Goal: Contribute content

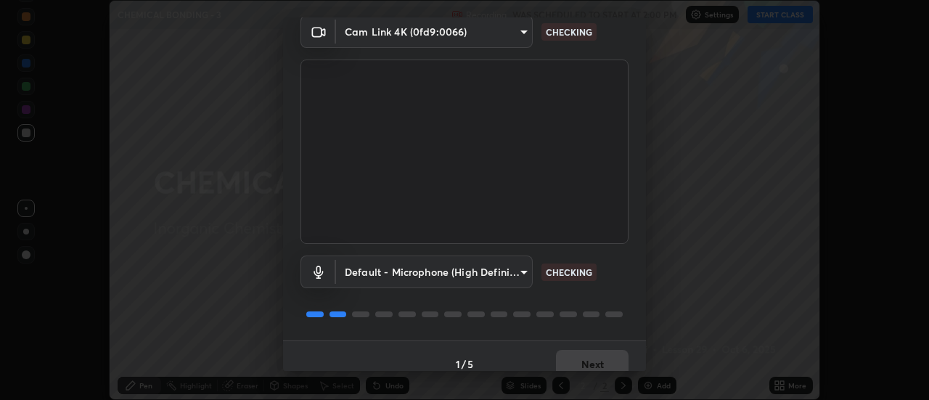
scroll to position [76, 0]
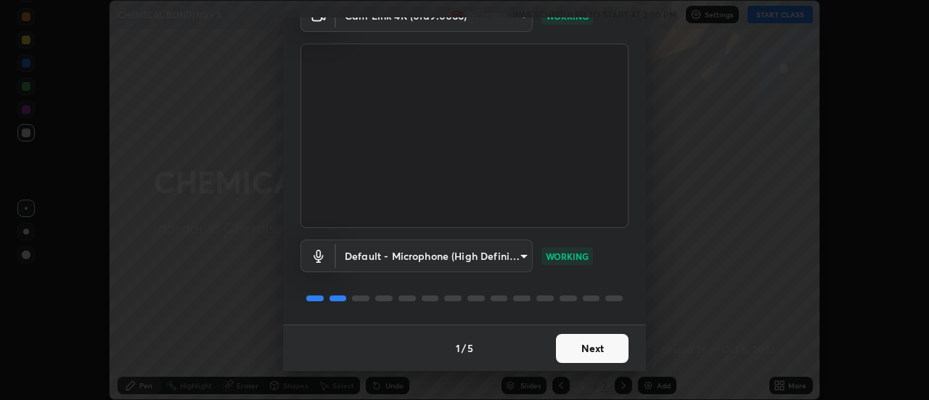
click at [600, 352] on button "Next" at bounding box center [592, 348] width 73 height 29
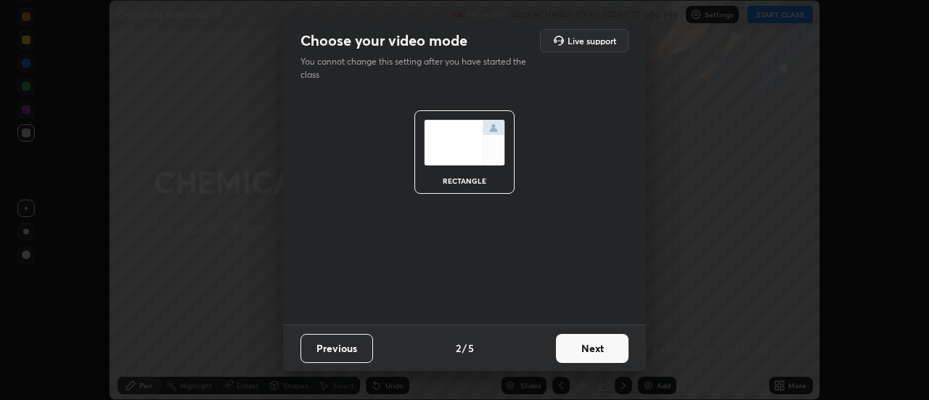
scroll to position [0, 0]
click at [608, 354] on button "Next" at bounding box center [592, 348] width 73 height 29
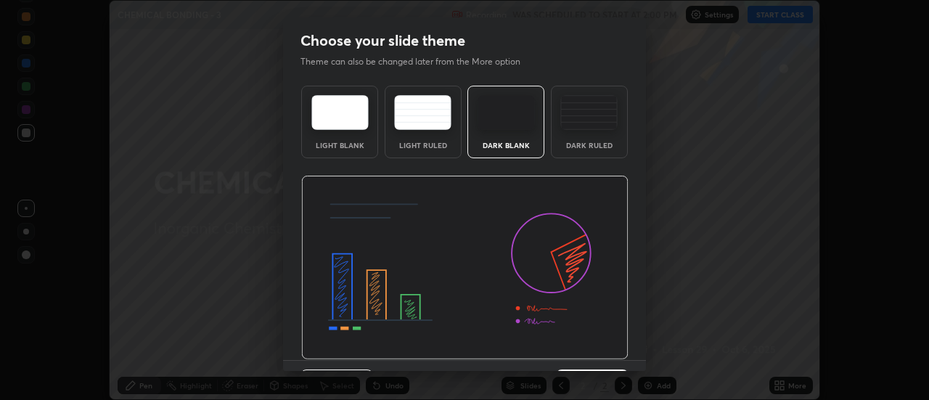
scroll to position [36, 0]
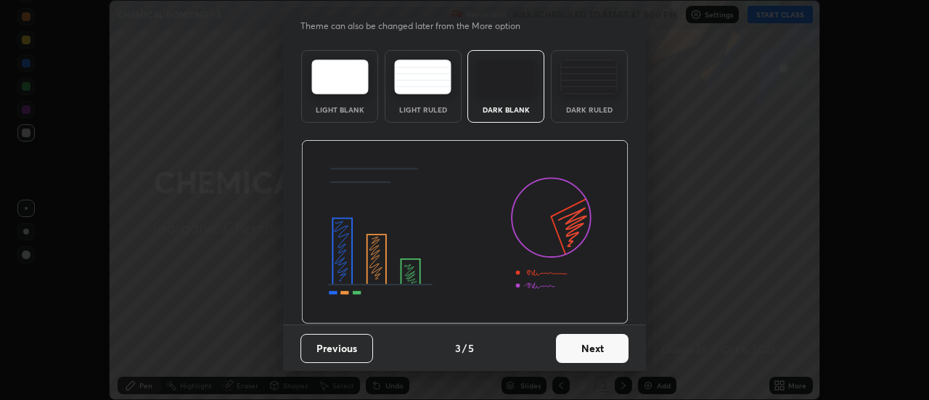
click at [610, 354] on button "Next" at bounding box center [592, 348] width 73 height 29
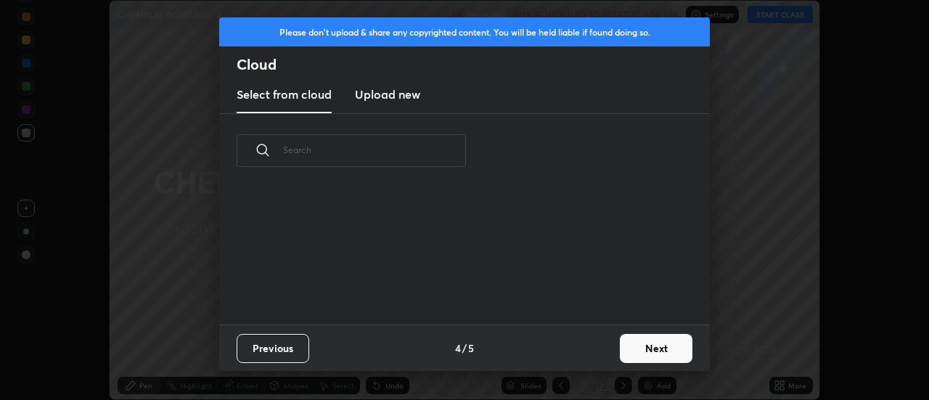
scroll to position [0, 0]
click at [634, 351] on button "Next" at bounding box center [656, 348] width 73 height 29
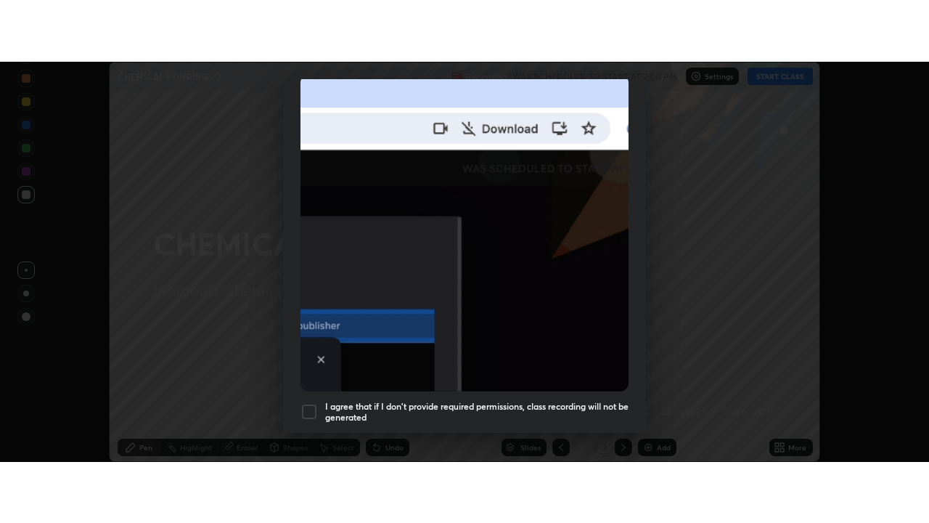
scroll to position [372, 0]
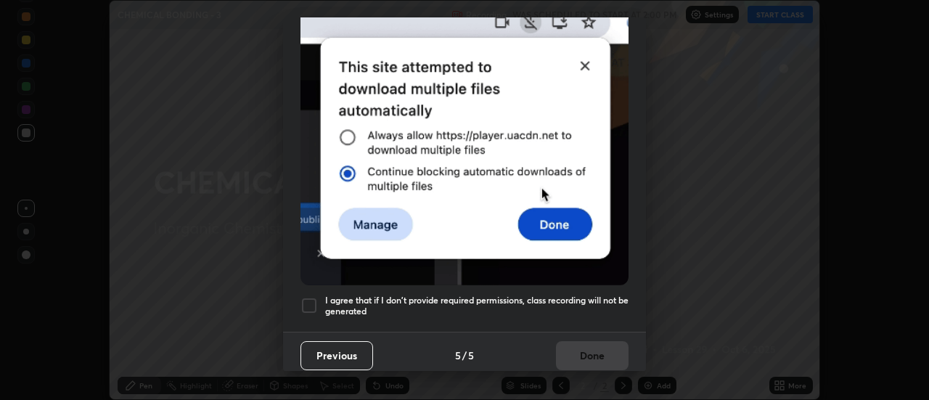
click at [311, 303] on div at bounding box center [309, 305] width 17 height 17
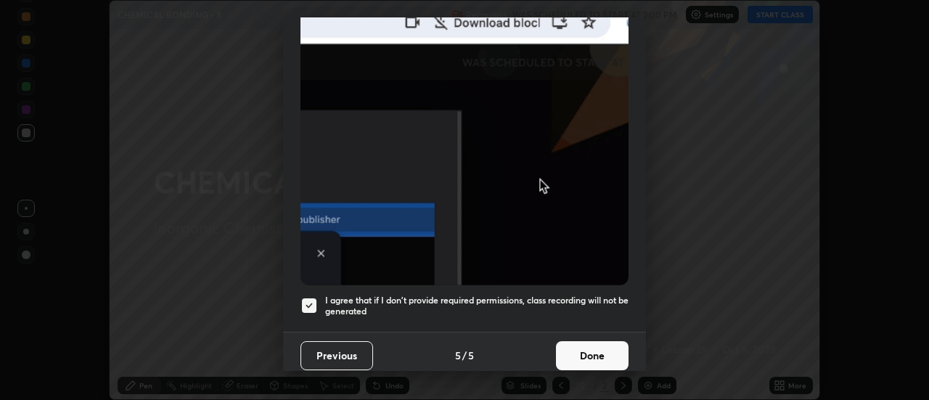
click at [594, 356] on button "Done" at bounding box center [592, 355] width 73 height 29
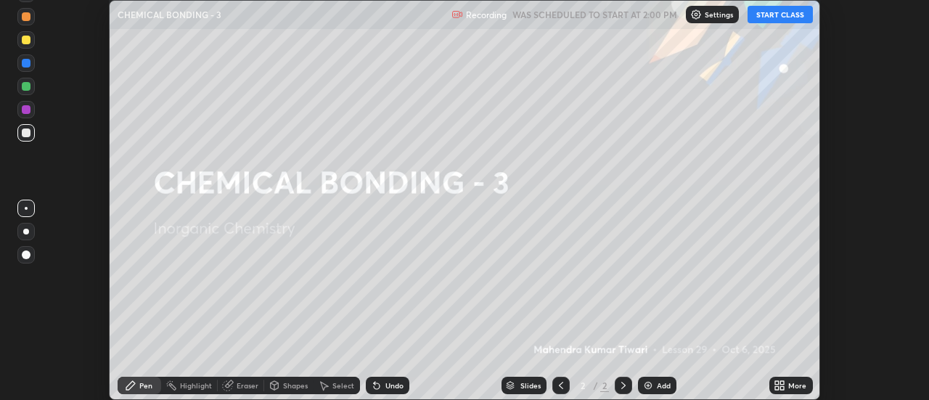
click at [806, 11] on button "START CLASS" at bounding box center [780, 14] width 65 height 17
click at [777, 382] on icon at bounding box center [777, 383] width 4 height 4
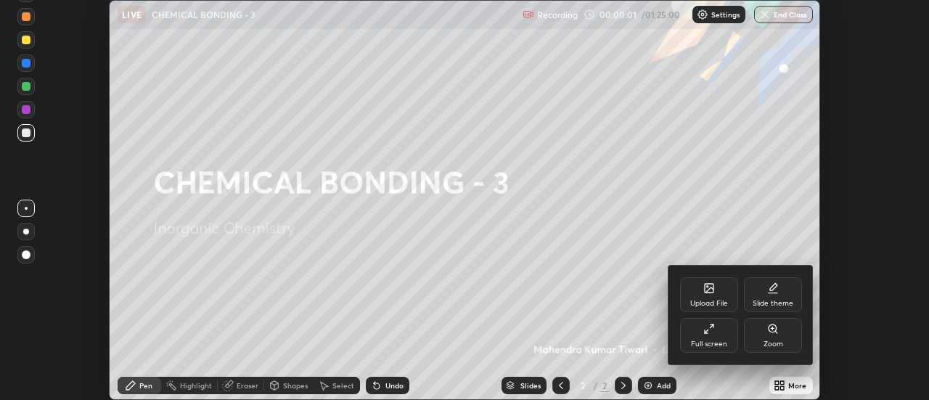
click at [707, 335] on div "Full screen" at bounding box center [709, 335] width 58 height 35
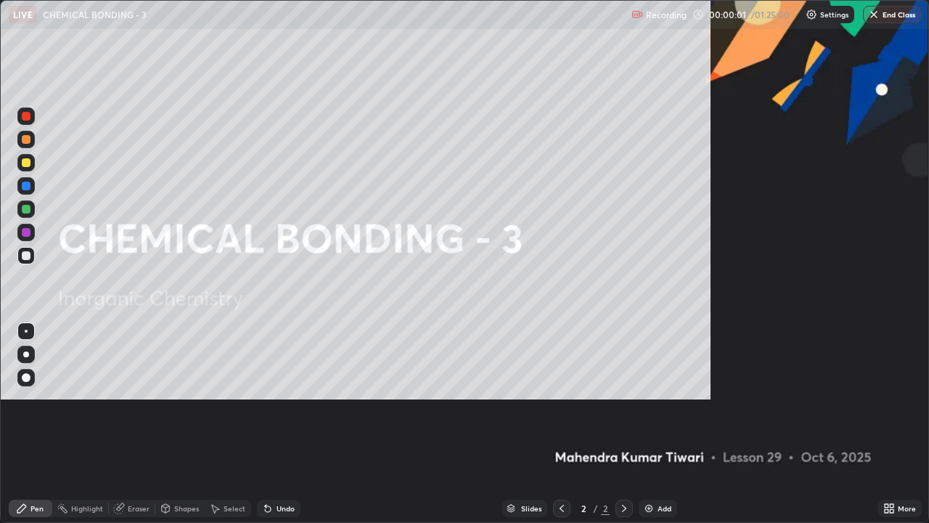
scroll to position [523, 929]
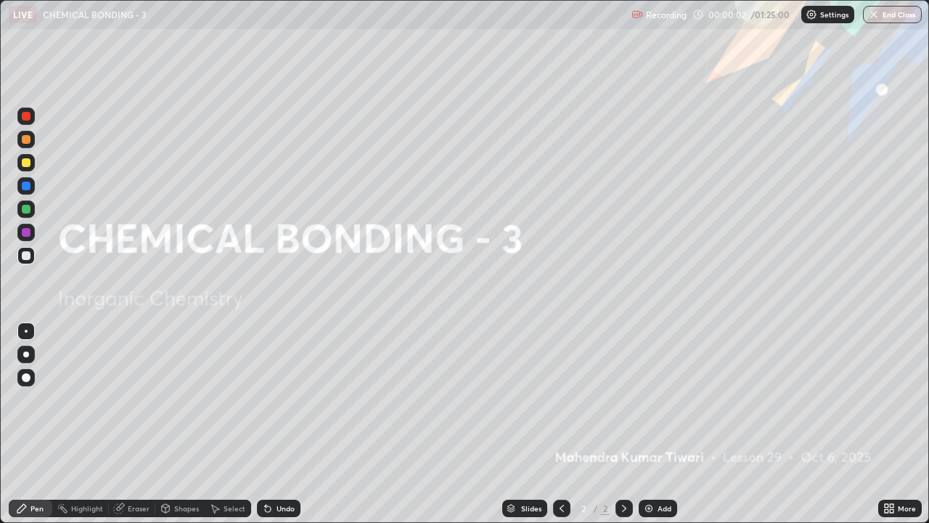
click at [661, 399] on div "Add" at bounding box center [665, 508] width 14 height 7
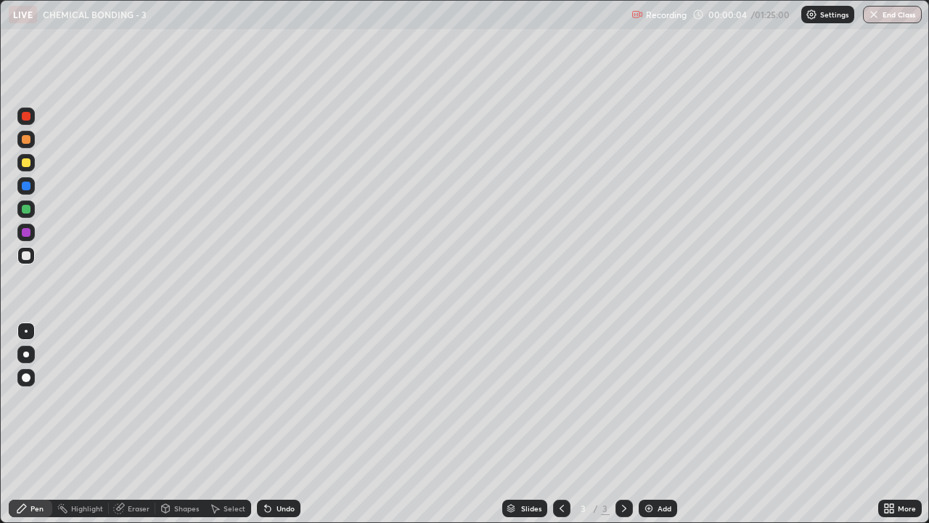
click at [26, 378] on div at bounding box center [26, 377] width 9 height 9
click at [25, 158] on div at bounding box center [26, 162] width 9 height 9
click at [24, 377] on div at bounding box center [26, 377] width 9 height 9
click at [23, 160] on div at bounding box center [26, 162] width 9 height 9
click at [22, 256] on div at bounding box center [26, 255] width 9 height 9
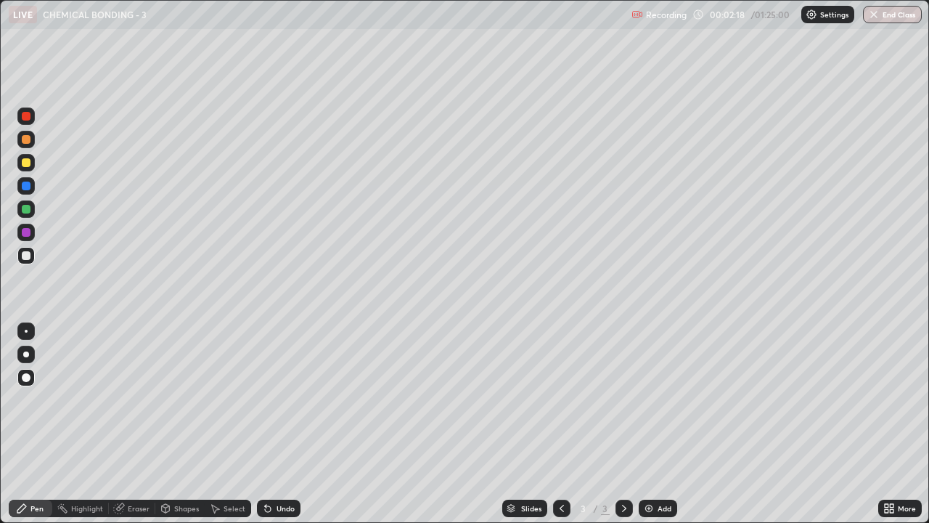
click at [220, 399] on div "Select" at bounding box center [228, 507] width 46 height 17
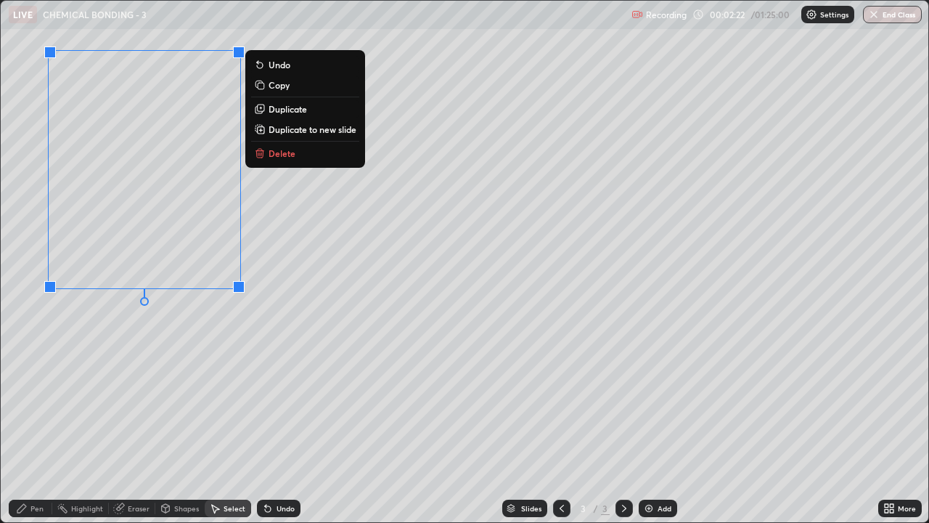
click at [274, 153] on p "Delete" at bounding box center [282, 153] width 27 height 12
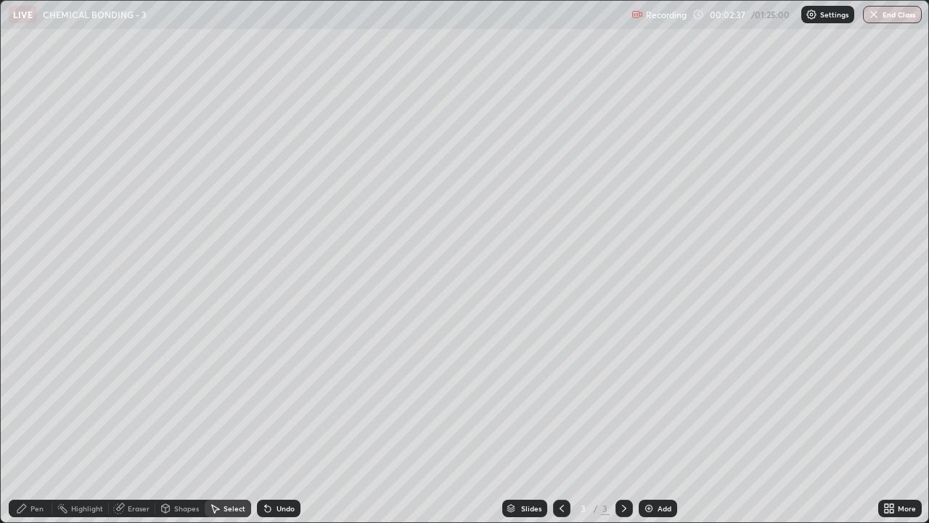
click at [36, 399] on div "Pen" at bounding box center [36, 508] width 13 height 7
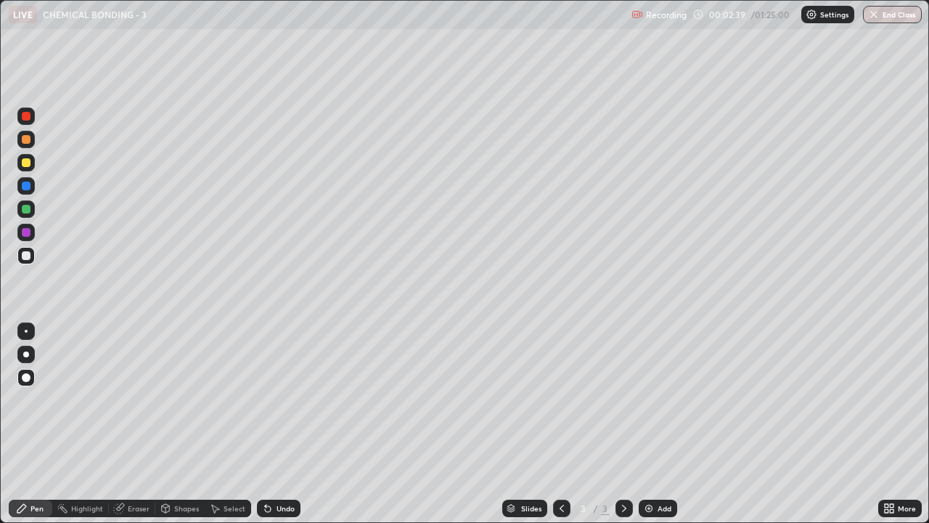
click at [25, 168] on div at bounding box center [25, 162] width 17 height 17
click at [27, 256] on div at bounding box center [26, 255] width 9 height 9
click at [221, 399] on div "Select" at bounding box center [228, 507] width 46 height 17
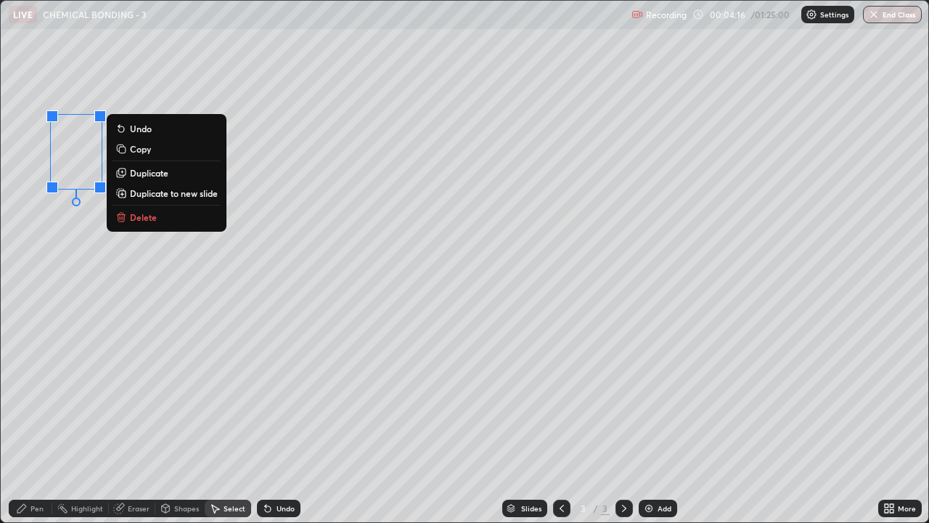
click at [154, 217] on p "Delete" at bounding box center [143, 217] width 27 height 12
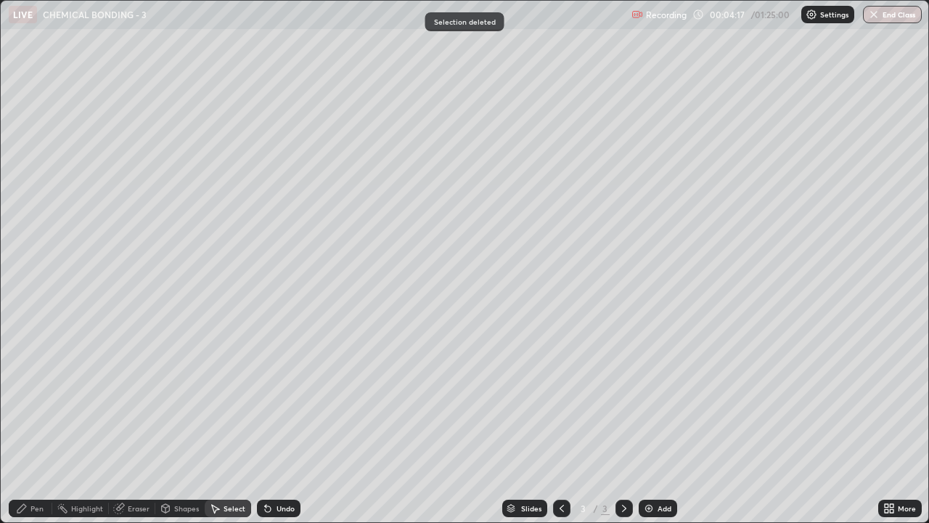
click at [36, 399] on div "Pen" at bounding box center [36, 508] width 13 height 7
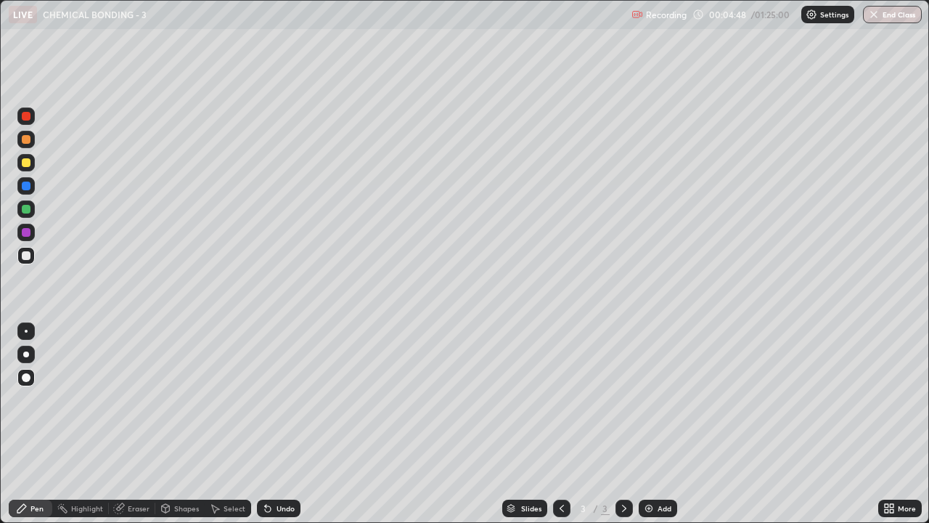
click at [23, 211] on div at bounding box center [26, 209] width 9 height 9
click at [287, 399] on div "Undo" at bounding box center [286, 508] width 18 height 7
click at [177, 399] on div "Shapes" at bounding box center [179, 507] width 49 height 17
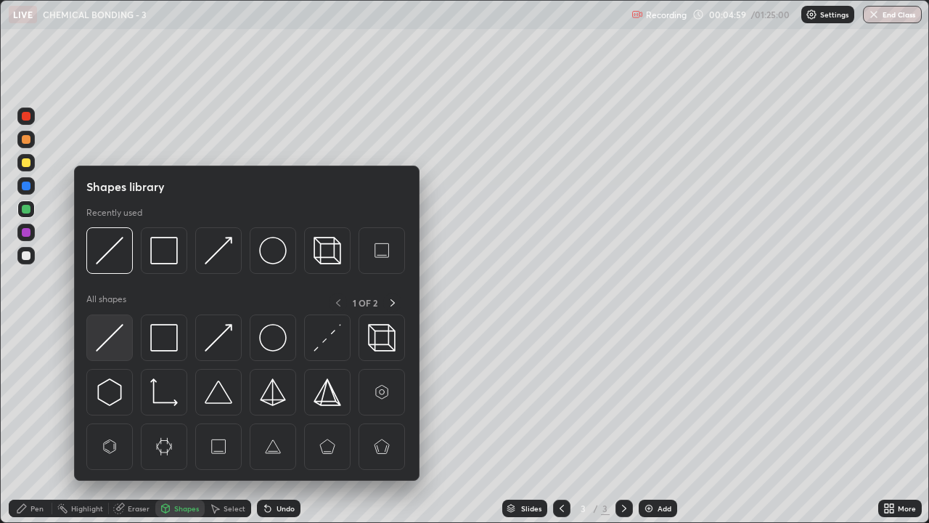
click at [114, 335] on img at bounding box center [110, 338] width 28 height 28
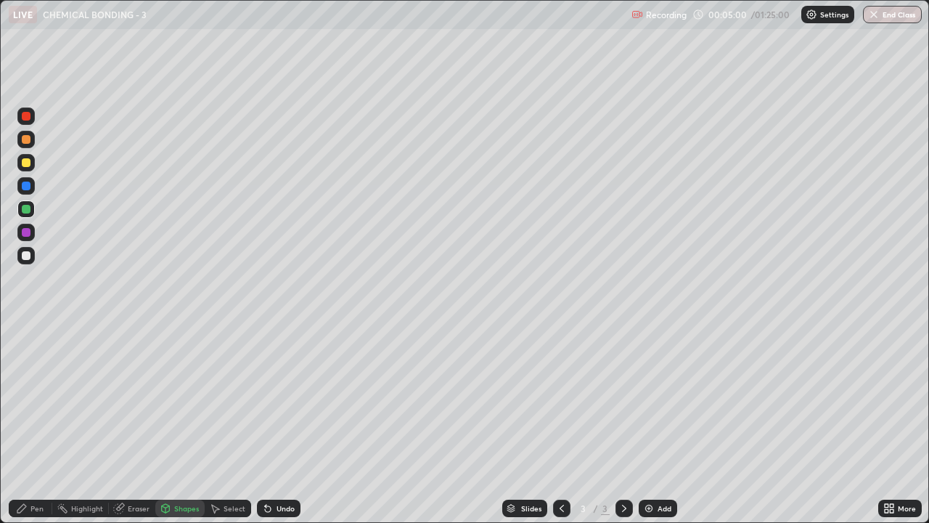
click at [41, 399] on div "Pen" at bounding box center [31, 507] width 44 height 17
click at [31, 256] on div at bounding box center [25, 255] width 17 height 17
click at [29, 205] on div at bounding box center [26, 209] width 9 height 9
click at [33, 260] on div at bounding box center [25, 255] width 17 height 17
click at [19, 207] on div at bounding box center [25, 208] width 17 height 17
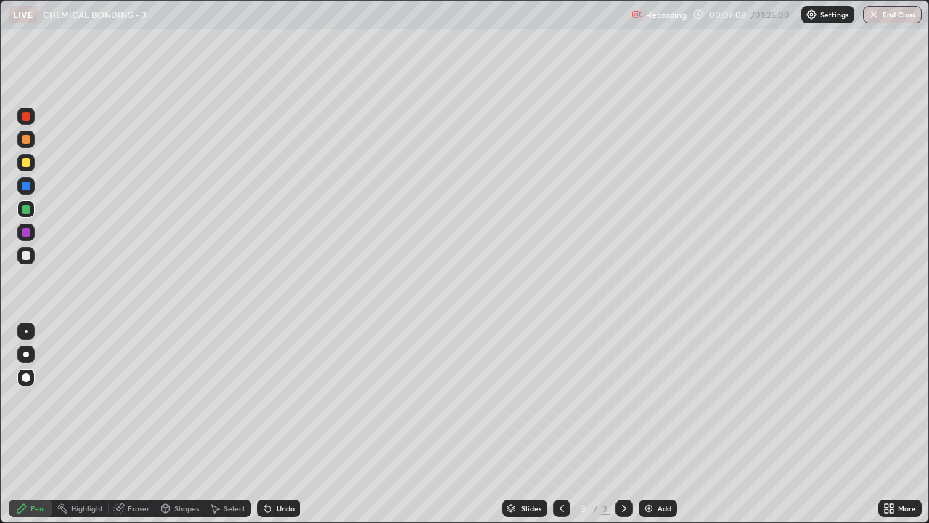
click at [287, 399] on div "Undo" at bounding box center [286, 508] width 18 height 7
click at [32, 251] on div at bounding box center [25, 255] width 17 height 17
click at [29, 208] on div at bounding box center [26, 209] width 9 height 9
click at [283, 399] on div "Undo" at bounding box center [279, 507] width 44 height 17
click at [655, 399] on div "Add" at bounding box center [658, 507] width 38 height 17
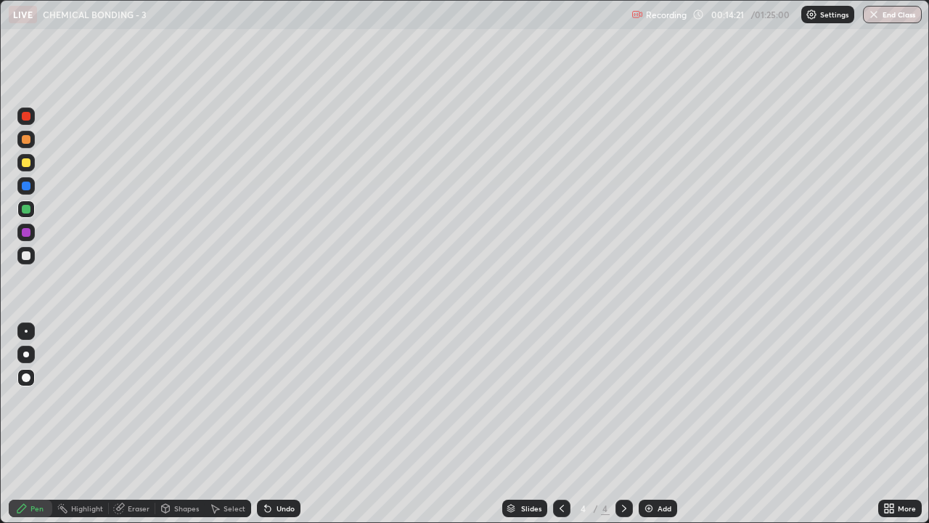
click at [23, 162] on div at bounding box center [26, 162] width 9 height 9
click at [181, 399] on div "Shapes" at bounding box center [179, 507] width 49 height 17
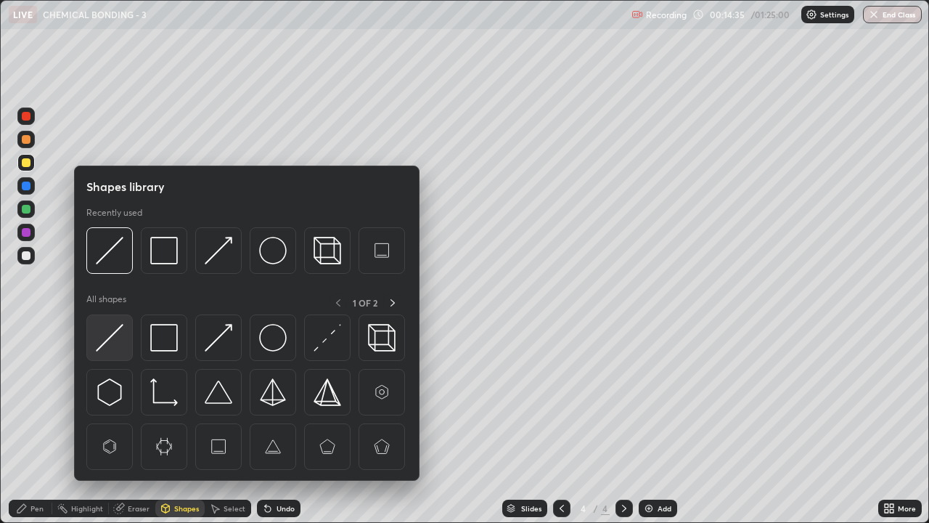
click at [124, 342] on div at bounding box center [109, 337] width 46 height 46
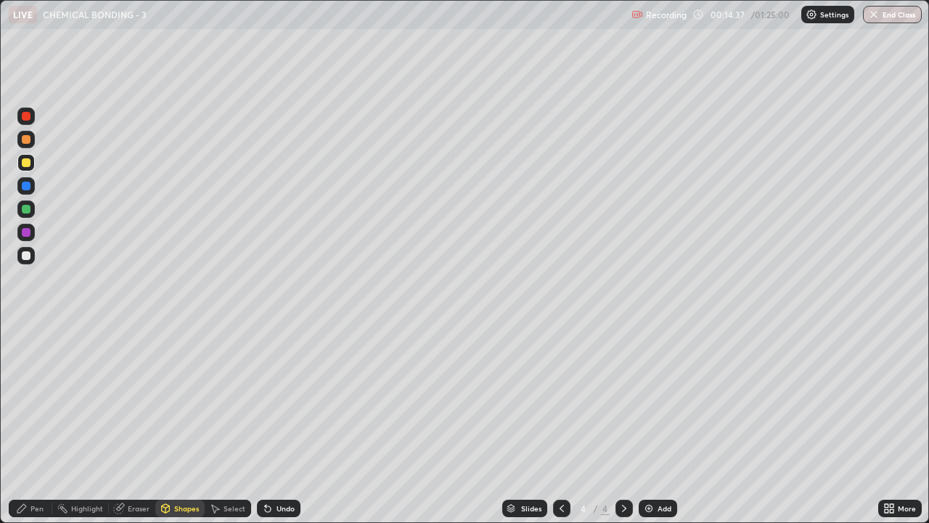
click at [33, 399] on div "Pen" at bounding box center [36, 508] width 13 height 7
click at [182, 399] on div "Shapes" at bounding box center [186, 508] width 25 height 7
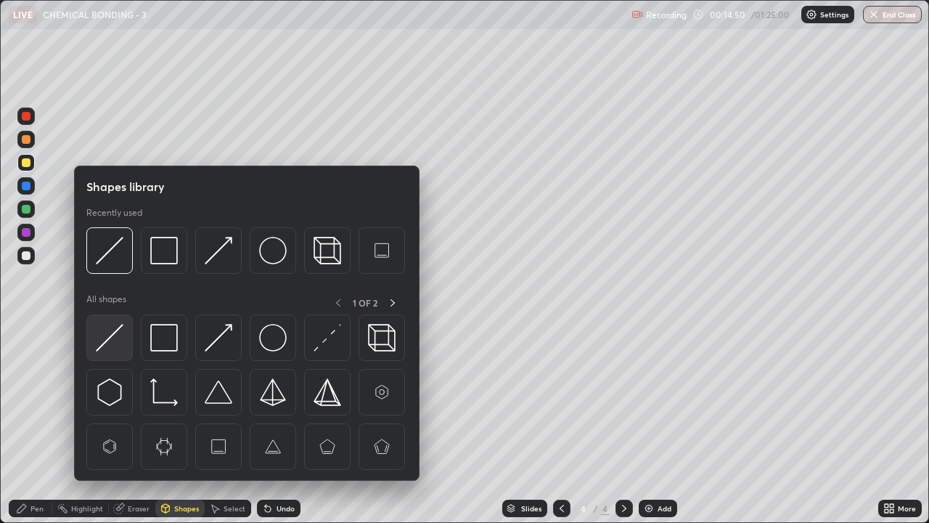
click at [118, 344] on img at bounding box center [110, 338] width 28 height 28
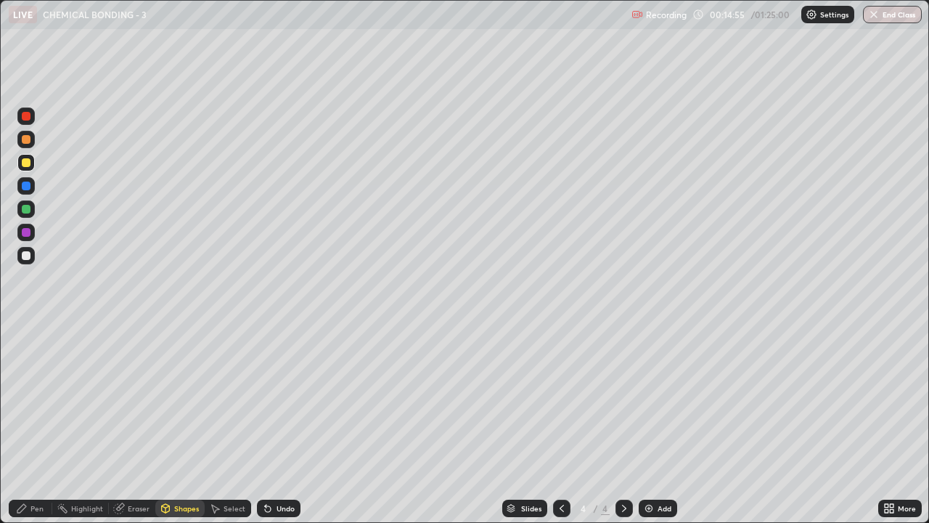
click at [30, 399] on div "Pen" at bounding box center [31, 507] width 44 height 17
click at [30, 259] on div at bounding box center [25, 255] width 17 height 17
click at [24, 255] on div at bounding box center [26, 255] width 9 height 9
click at [239, 399] on div "Select" at bounding box center [228, 507] width 46 height 17
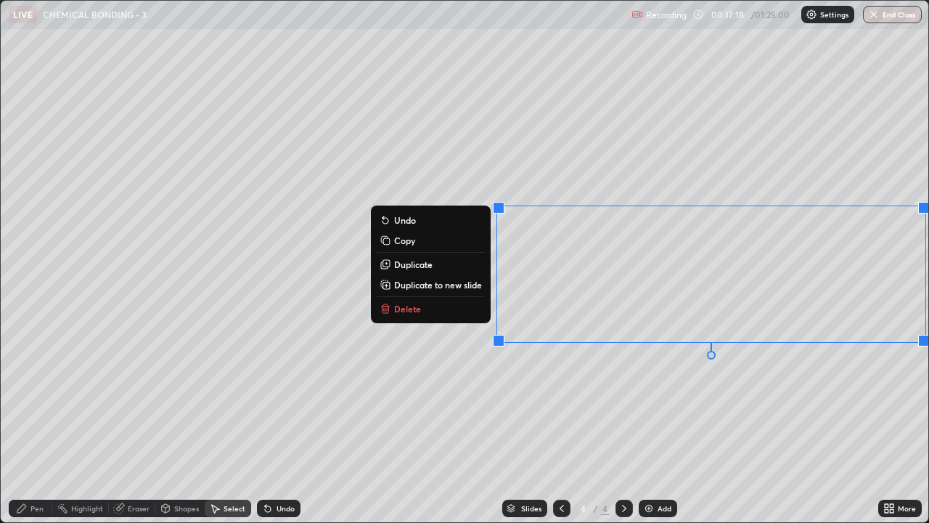
click at [473, 304] on button "Delete" at bounding box center [431, 308] width 108 height 17
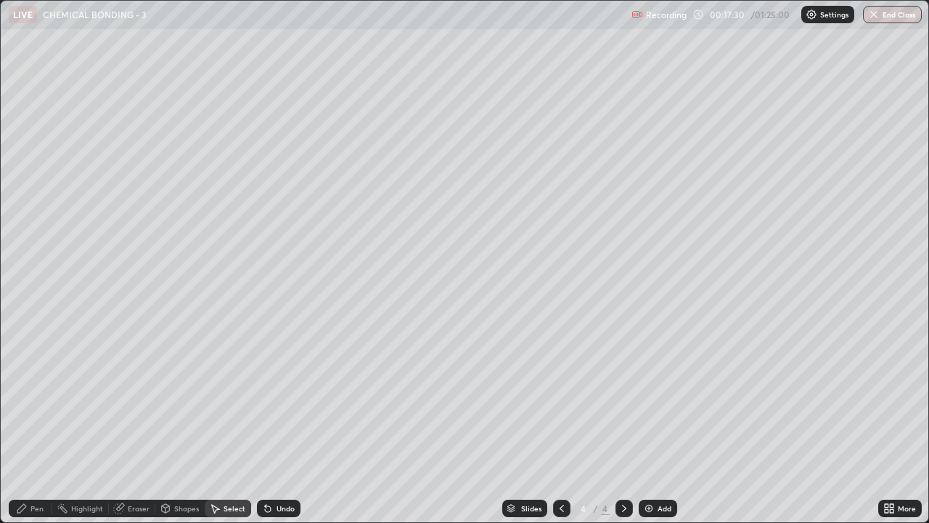
click at [31, 399] on div "Pen" at bounding box center [36, 508] width 13 height 7
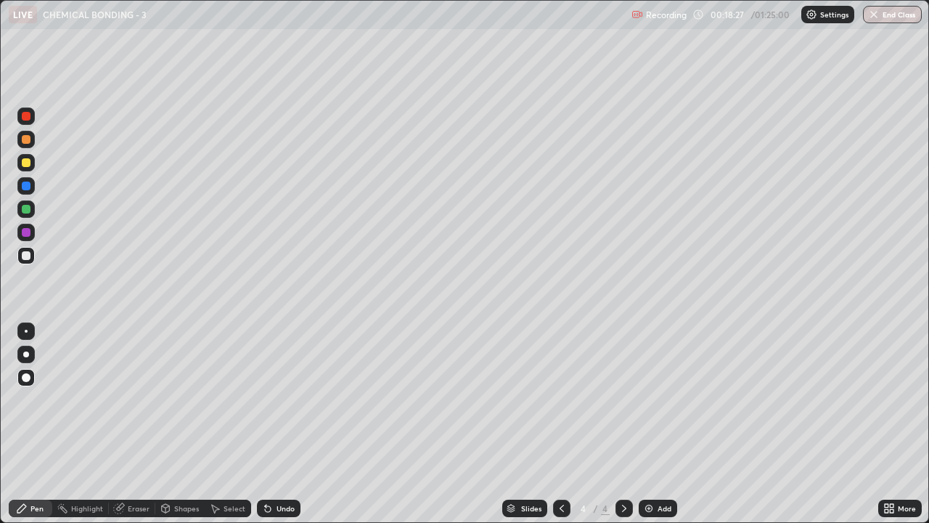
click at [29, 213] on div at bounding box center [25, 208] width 17 height 17
click at [236, 399] on div "Select" at bounding box center [228, 507] width 46 height 17
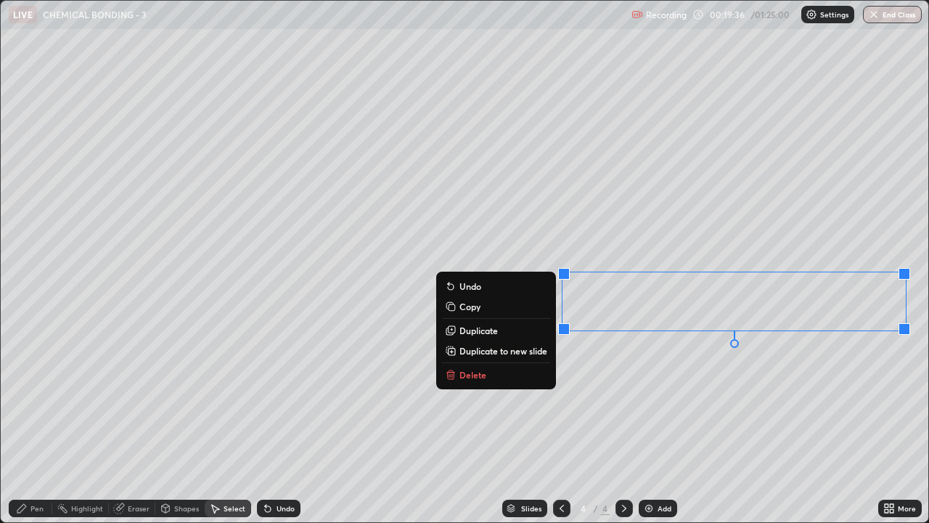
click at [663, 375] on div "0 ° Undo Copy Duplicate Duplicate to new slide Delete" at bounding box center [465, 261] width 928 height 521
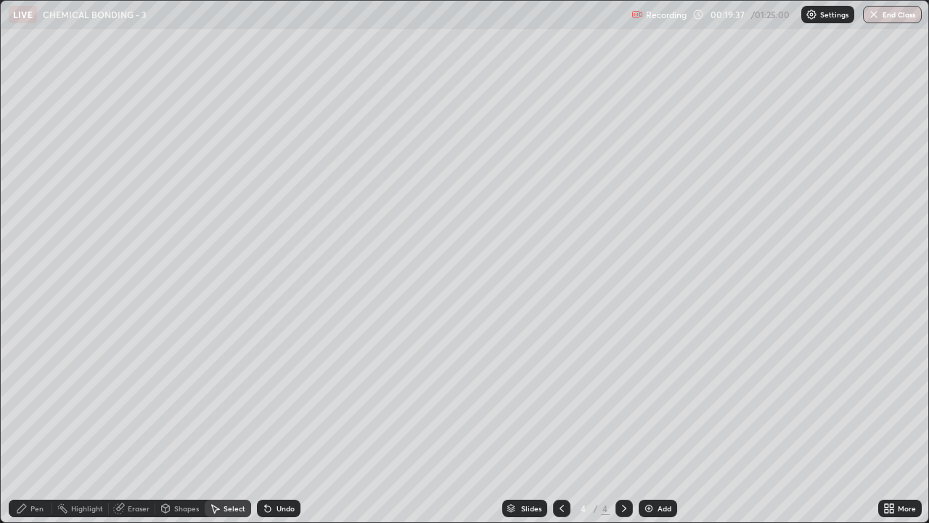
click at [43, 399] on div "Pen" at bounding box center [36, 508] width 13 height 7
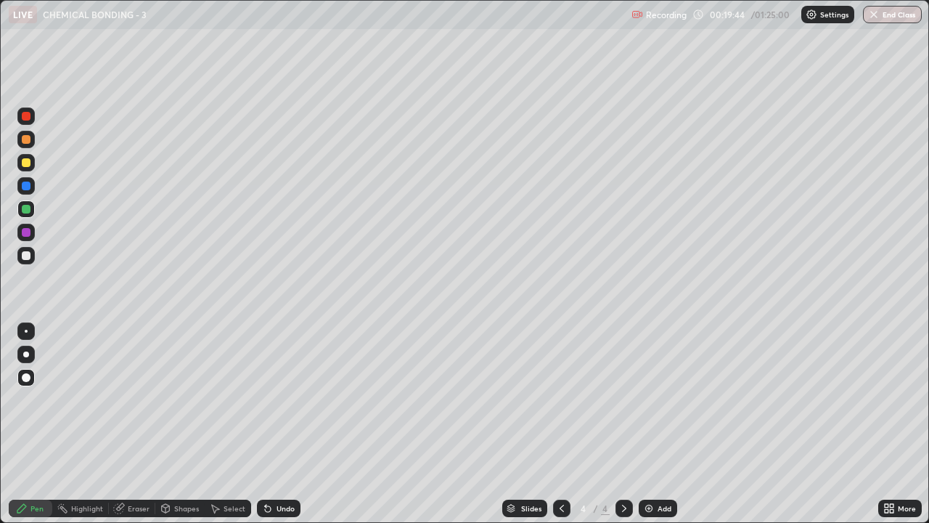
click at [232, 399] on div "Select" at bounding box center [235, 508] width 22 height 7
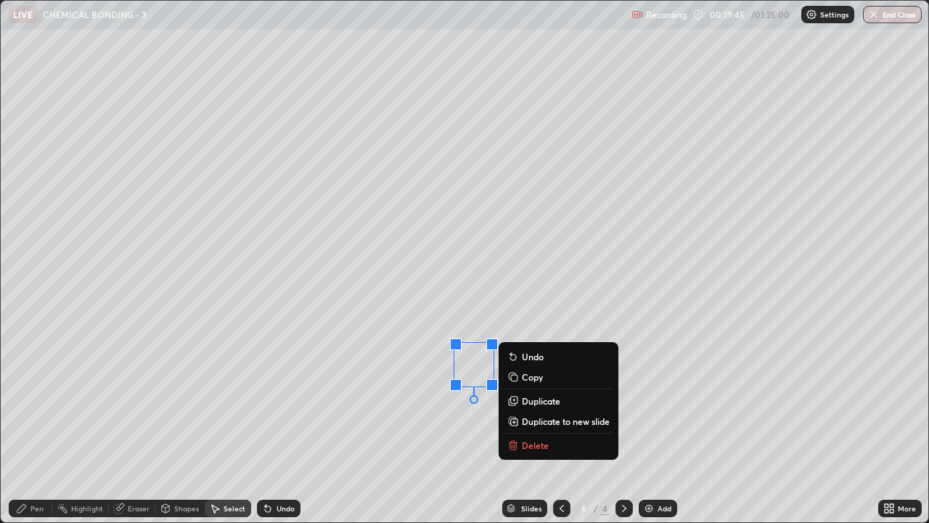
click at [526, 399] on p "Delete" at bounding box center [535, 445] width 27 height 12
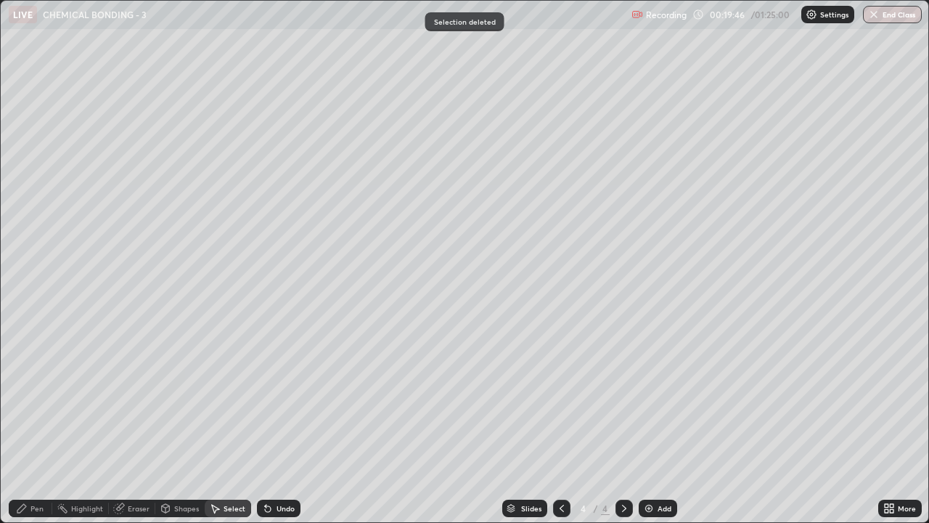
click at [32, 399] on div "Pen" at bounding box center [36, 508] width 13 height 7
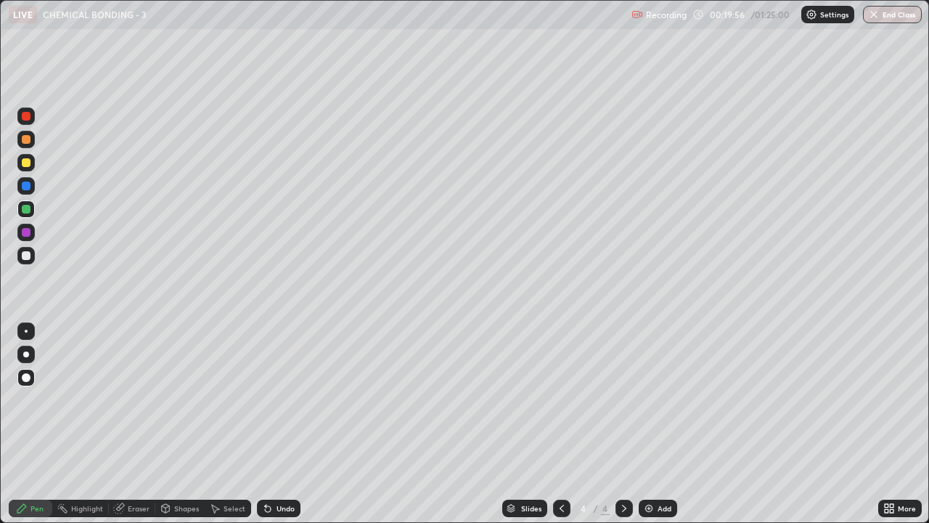
click at [277, 399] on div "Undo" at bounding box center [286, 508] width 18 height 7
click at [279, 399] on div "Undo" at bounding box center [286, 508] width 18 height 7
click at [870, 399] on div "Slides 4 / 4 Add" at bounding box center [590, 508] width 578 height 29
click at [878, 399] on div "More" at bounding box center [900, 508] width 44 height 29
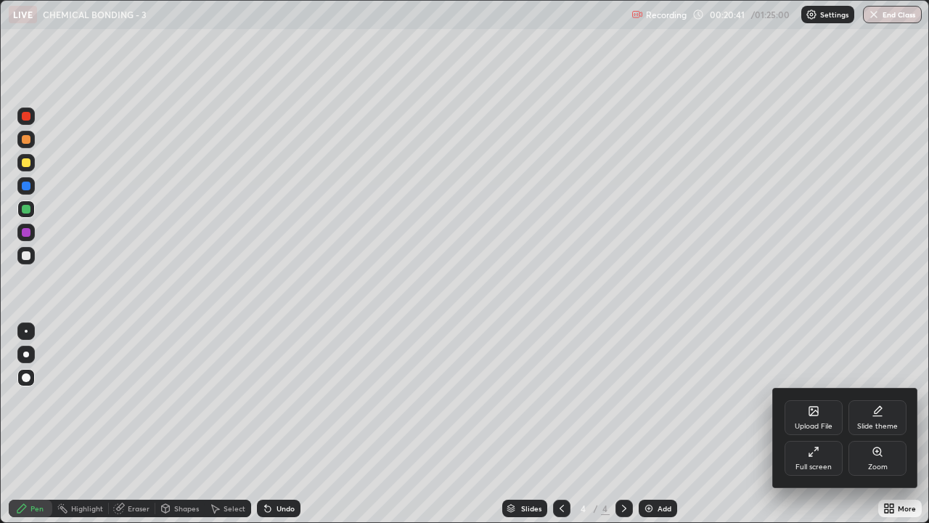
click at [928, 399] on div at bounding box center [464, 261] width 929 height 523
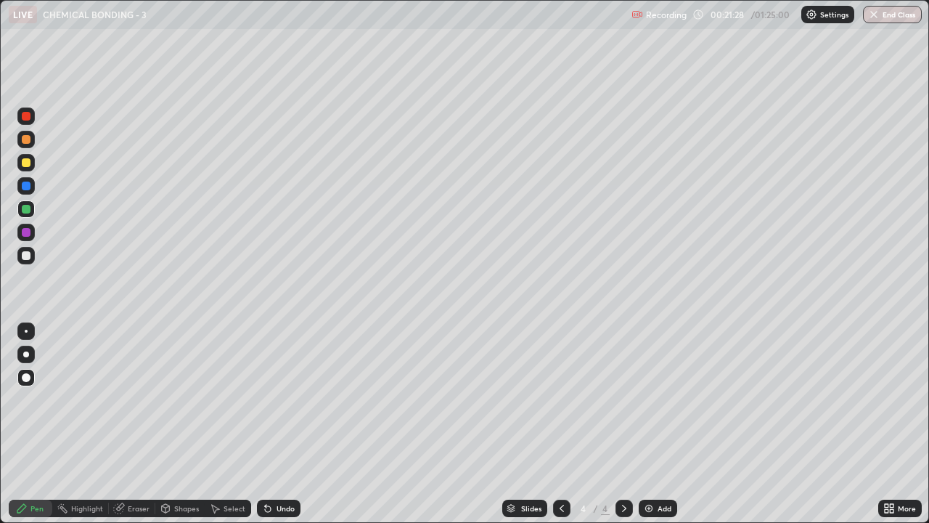
click at [28, 202] on div at bounding box center [25, 208] width 17 height 17
click at [277, 399] on div "Undo" at bounding box center [279, 507] width 44 height 17
click at [33, 253] on div at bounding box center [25, 255] width 17 height 17
click at [660, 399] on div "Add" at bounding box center [665, 508] width 14 height 7
click at [23, 209] on div at bounding box center [26, 209] width 9 height 9
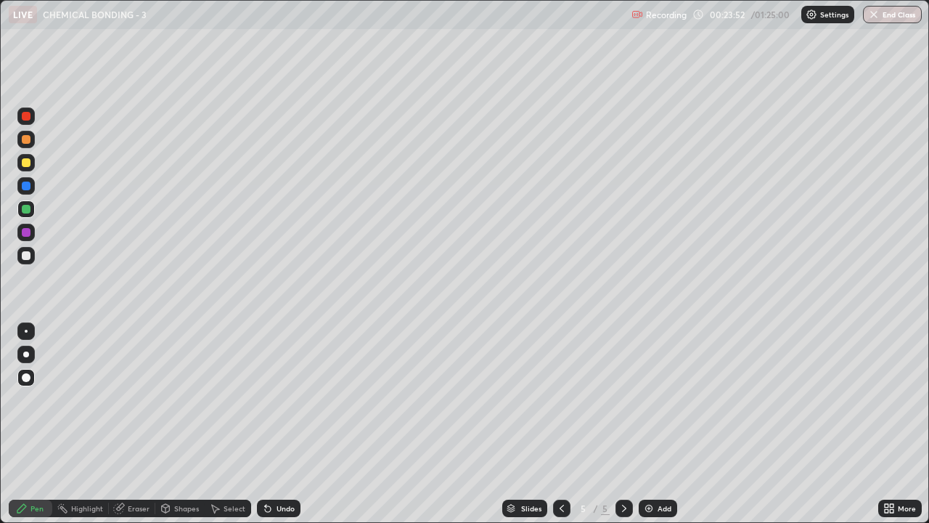
click at [276, 399] on div "Undo" at bounding box center [279, 507] width 44 height 17
click at [24, 158] on div at bounding box center [26, 162] width 9 height 9
click at [20, 206] on div at bounding box center [25, 208] width 17 height 17
click at [24, 162] on div at bounding box center [26, 162] width 9 height 9
click at [277, 399] on div "Undo" at bounding box center [286, 508] width 18 height 7
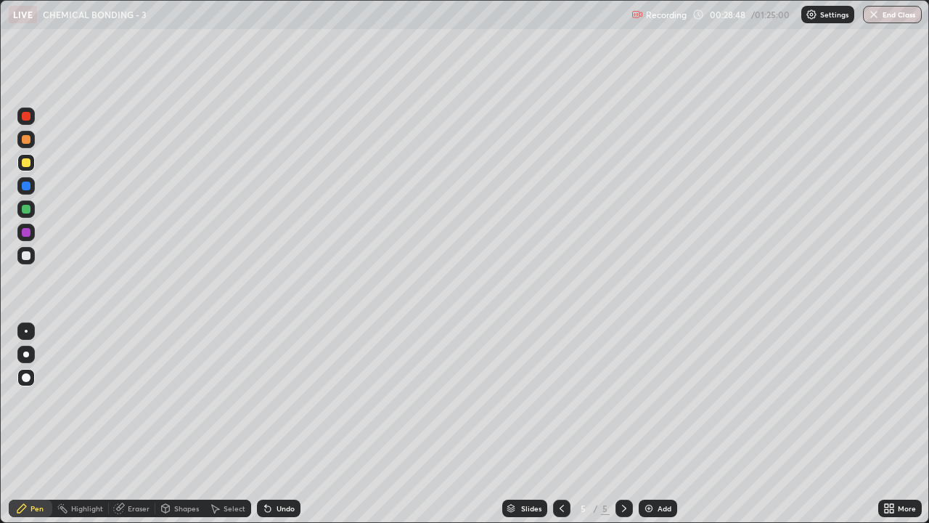
click at [278, 399] on div "Undo" at bounding box center [286, 508] width 18 height 7
click at [658, 399] on div "Add" at bounding box center [658, 507] width 38 height 17
click at [27, 159] on div at bounding box center [26, 162] width 9 height 9
click at [23, 252] on div at bounding box center [26, 255] width 9 height 9
click at [29, 211] on div at bounding box center [26, 209] width 9 height 9
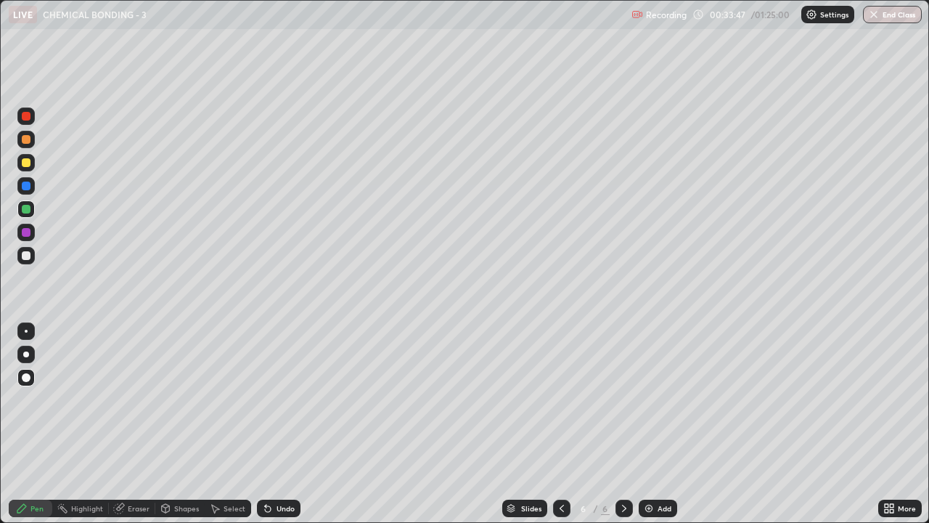
click at [29, 252] on div at bounding box center [26, 255] width 9 height 9
click at [25, 208] on div at bounding box center [26, 209] width 9 height 9
click at [169, 399] on icon at bounding box center [166, 508] width 12 height 12
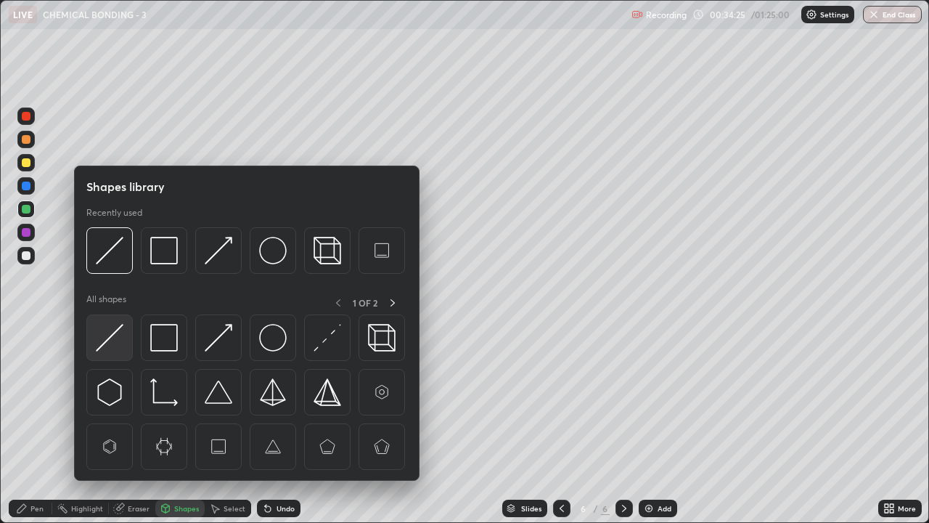
click at [120, 327] on img at bounding box center [110, 338] width 28 height 28
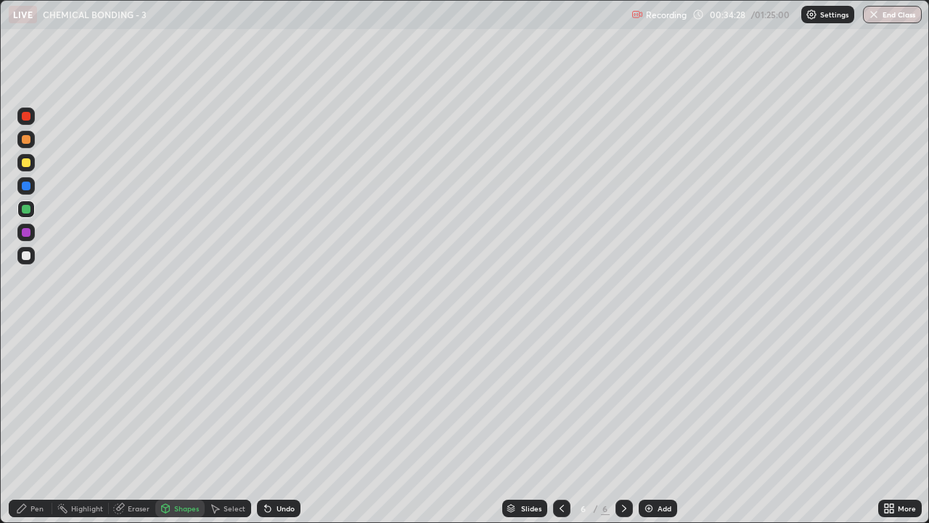
click at [33, 399] on div "Pen" at bounding box center [36, 508] width 13 height 7
click at [25, 256] on div at bounding box center [26, 255] width 9 height 9
click at [192, 399] on div "Shapes" at bounding box center [186, 508] width 25 height 7
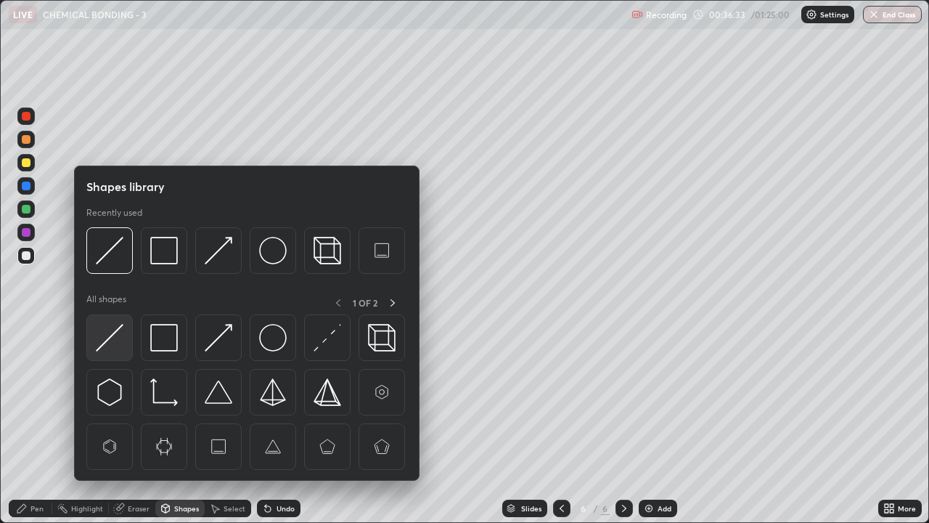
click at [116, 346] on img at bounding box center [110, 338] width 28 height 28
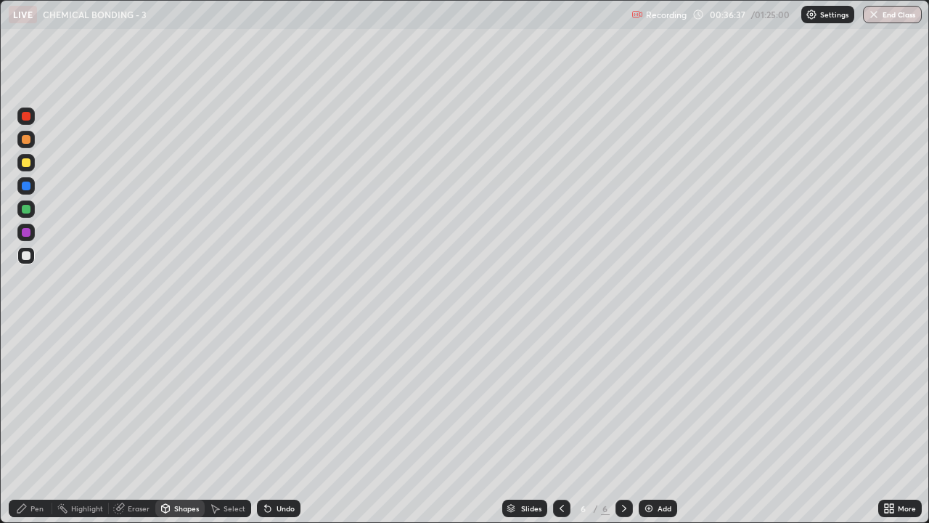
click at [30, 399] on div "Pen" at bounding box center [36, 508] width 13 height 7
click at [26, 163] on div at bounding box center [26, 162] width 9 height 9
click at [25, 257] on div at bounding box center [26, 255] width 9 height 9
click at [22, 208] on div at bounding box center [26, 209] width 9 height 9
click at [652, 399] on img at bounding box center [649, 508] width 12 height 12
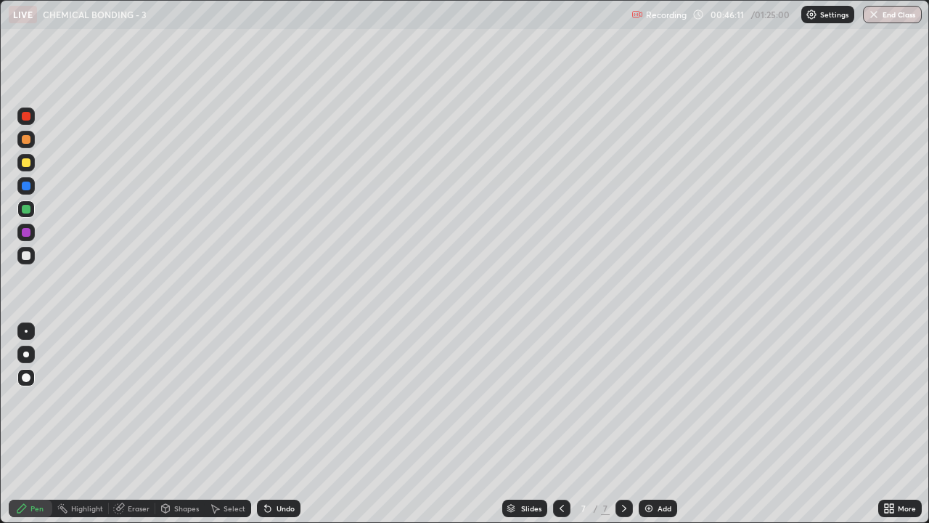
click at [25, 163] on div at bounding box center [26, 162] width 9 height 9
click at [181, 399] on div "Shapes" at bounding box center [179, 507] width 49 height 17
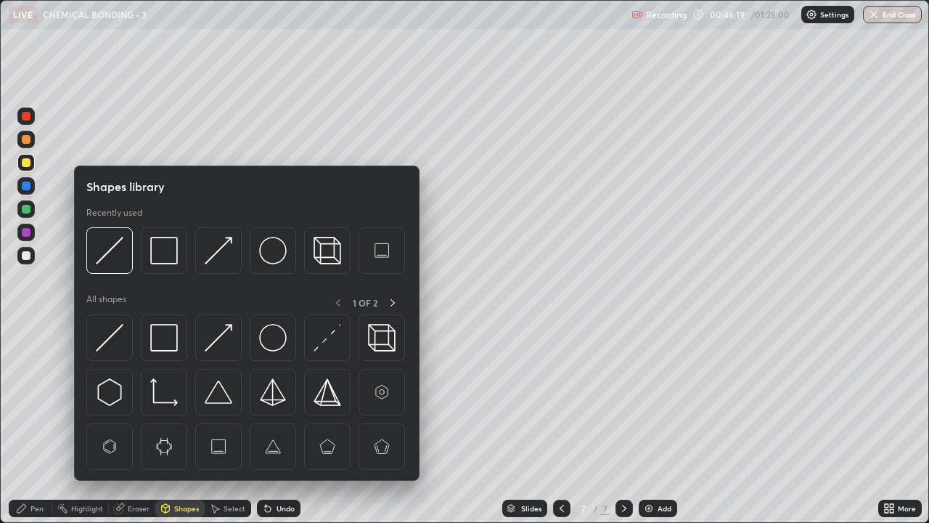
click at [189, 399] on div "Shapes" at bounding box center [179, 507] width 49 height 17
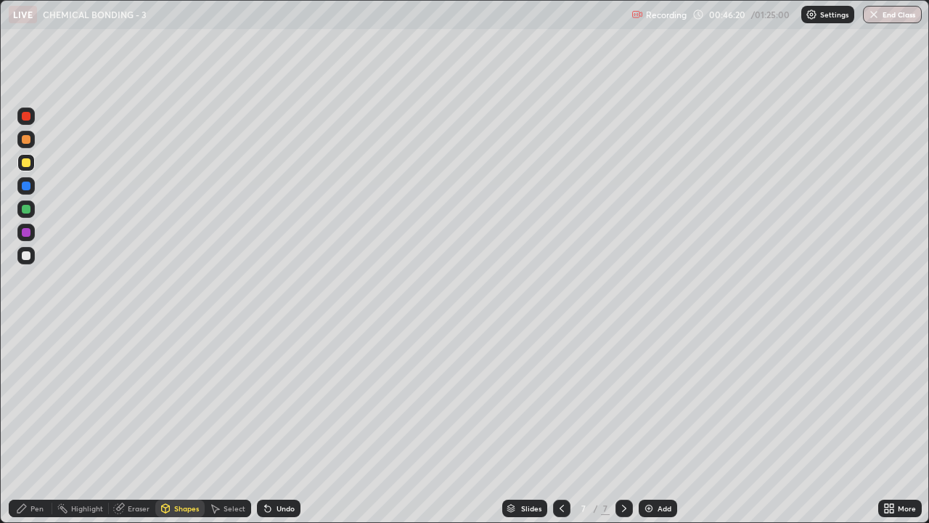
click at [181, 399] on div "Shapes" at bounding box center [186, 508] width 25 height 7
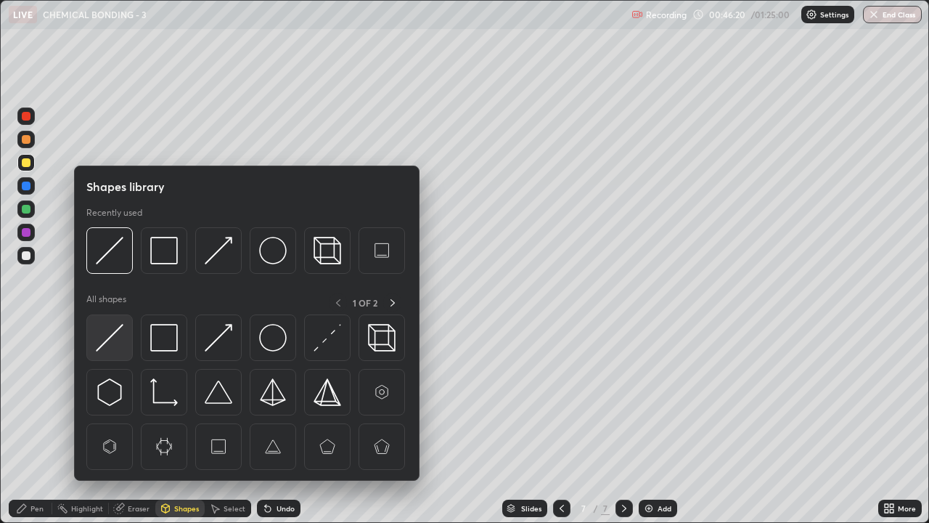
click at [111, 337] on img at bounding box center [110, 338] width 28 height 28
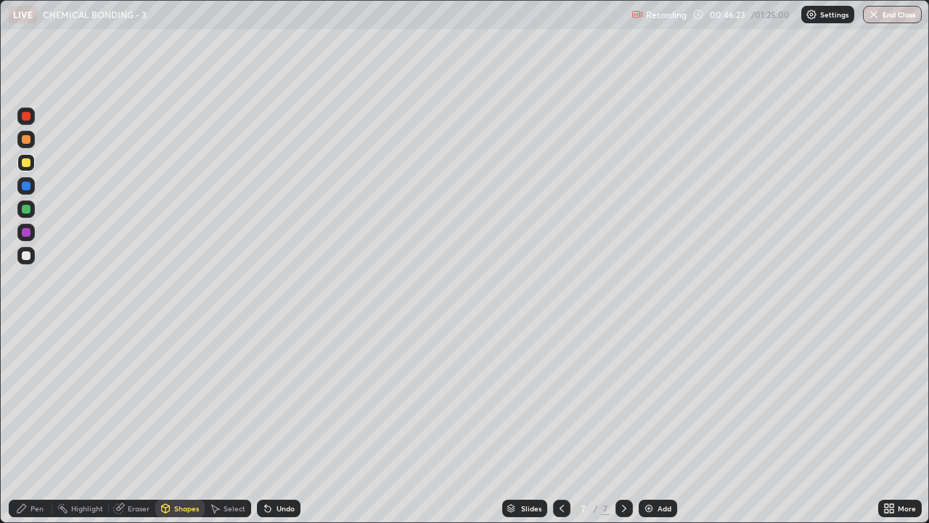
click at [38, 399] on div "Pen" at bounding box center [31, 507] width 44 height 17
click at [189, 399] on div "Shapes" at bounding box center [186, 508] width 25 height 7
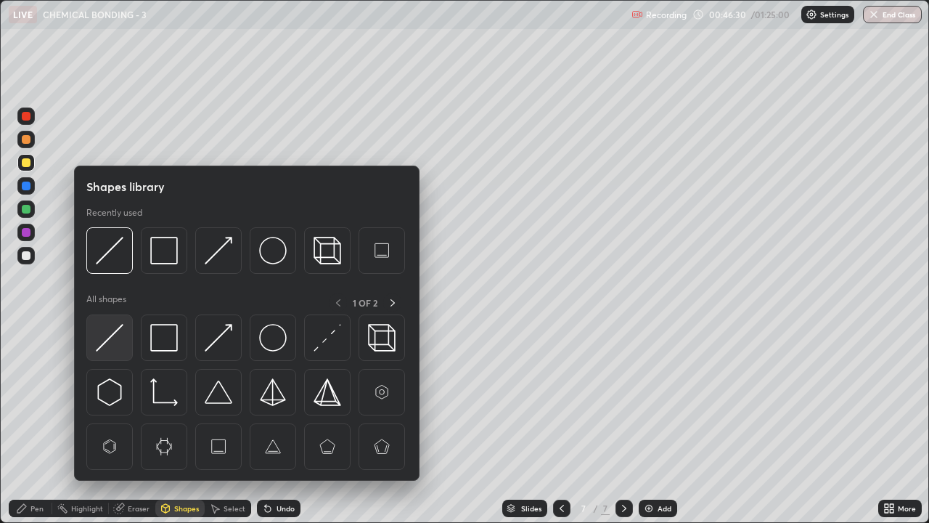
click at [115, 331] on img at bounding box center [110, 338] width 28 height 28
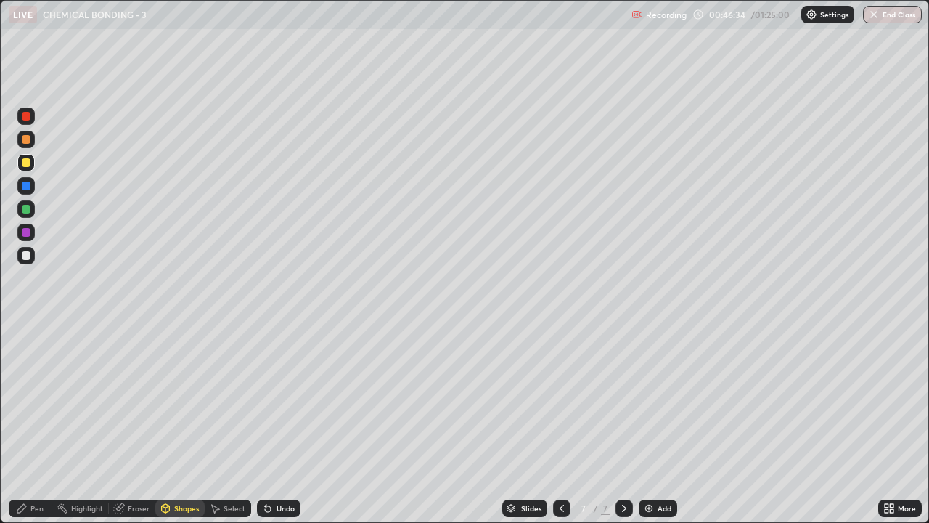
click at [30, 399] on div "Pen" at bounding box center [31, 507] width 44 height 17
click at [23, 256] on div at bounding box center [26, 255] width 9 height 9
click at [25, 256] on div at bounding box center [26, 255] width 9 height 9
click at [26, 209] on div at bounding box center [26, 209] width 9 height 9
click at [277, 399] on div "Undo" at bounding box center [286, 508] width 18 height 7
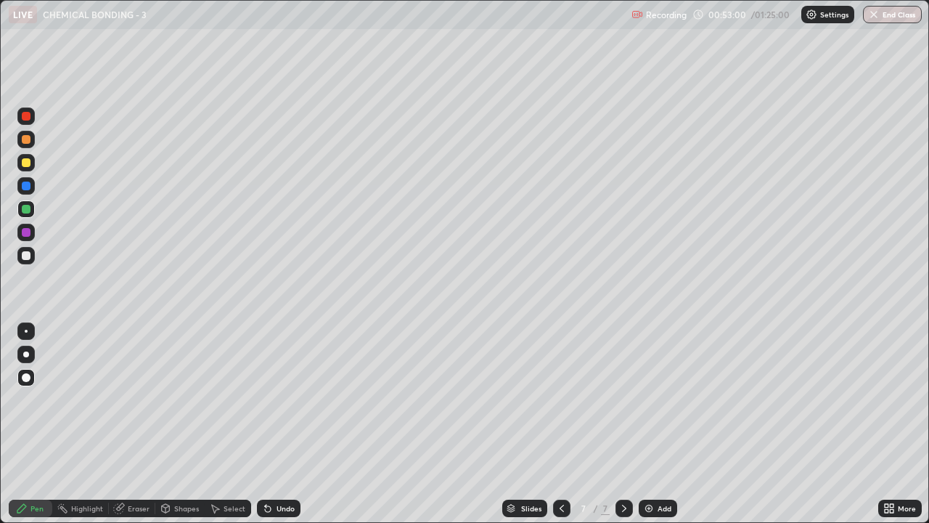
click at [26, 257] on div at bounding box center [26, 255] width 9 height 9
click at [22, 203] on div at bounding box center [25, 208] width 17 height 17
click at [25, 261] on div at bounding box center [25, 255] width 17 height 17
click at [18, 205] on div at bounding box center [25, 208] width 17 height 17
click at [663, 399] on div "Add" at bounding box center [665, 508] width 14 height 7
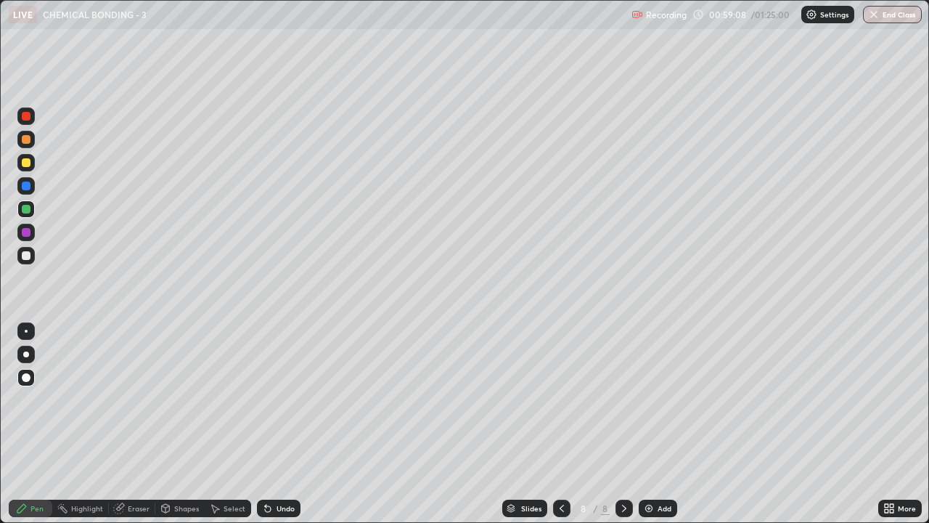
click at [24, 160] on div at bounding box center [26, 162] width 9 height 9
click at [273, 399] on div "Undo" at bounding box center [279, 507] width 44 height 17
click at [266, 399] on icon at bounding box center [268, 509] width 6 height 6
click at [271, 399] on icon at bounding box center [268, 508] width 12 height 12
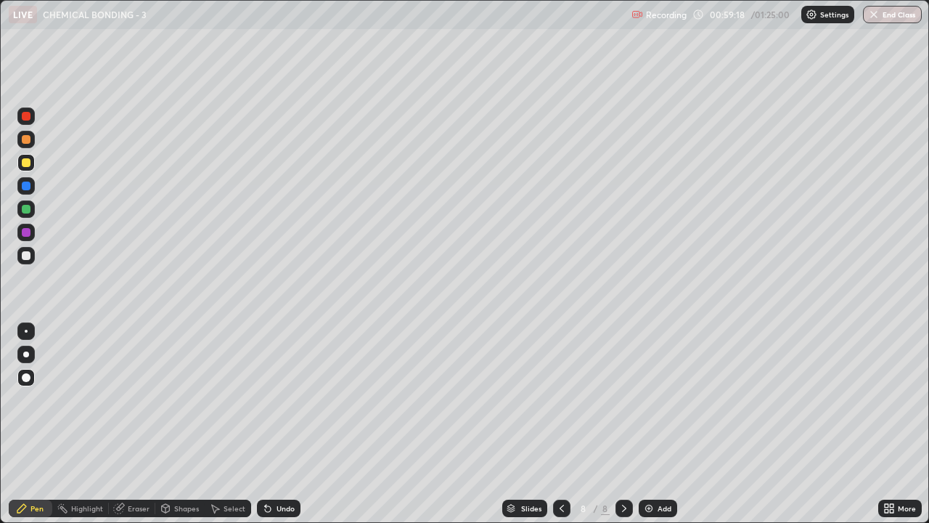
click at [271, 399] on div "Undo" at bounding box center [279, 507] width 44 height 17
click at [266, 399] on icon at bounding box center [268, 509] width 6 height 6
click at [269, 399] on div "Undo" at bounding box center [279, 507] width 44 height 17
click at [270, 399] on div "Undo" at bounding box center [279, 507] width 44 height 17
click at [23, 253] on div at bounding box center [26, 255] width 9 height 9
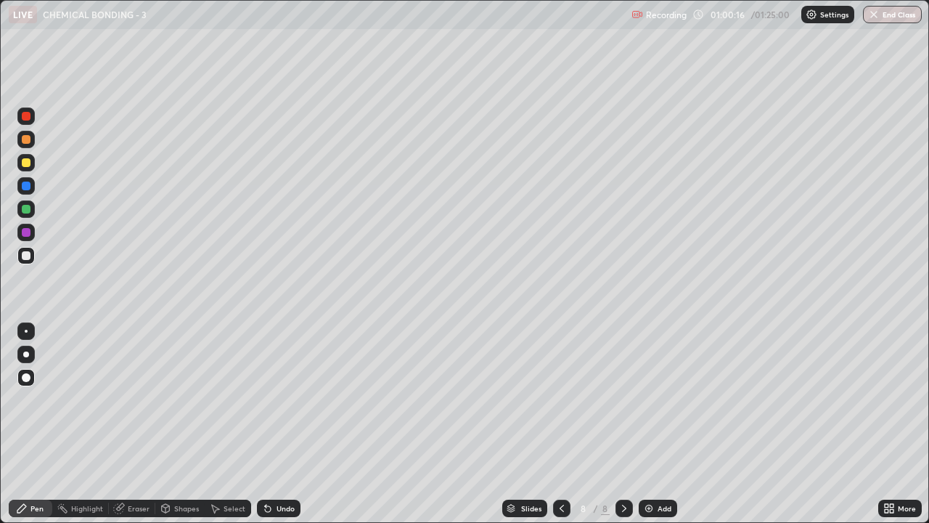
click at [28, 209] on div at bounding box center [26, 209] width 9 height 9
click at [26, 138] on div at bounding box center [26, 139] width 9 height 9
click at [17, 205] on div at bounding box center [25, 208] width 17 height 17
click at [560, 399] on icon at bounding box center [562, 508] width 12 height 12
click at [623, 399] on icon at bounding box center [624, 508] width 4 height 7
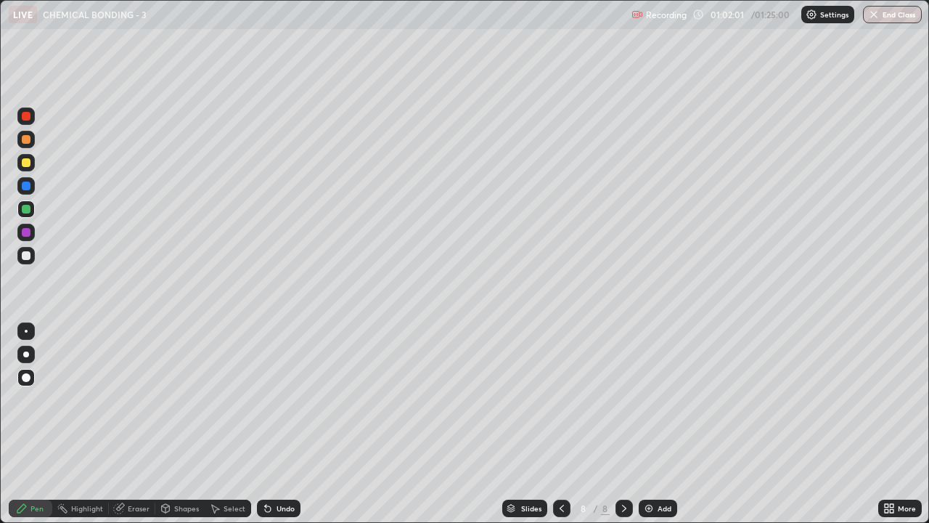
click at [229, 399] on div "Select" at bounding box center [235, 508] width 22 height 7
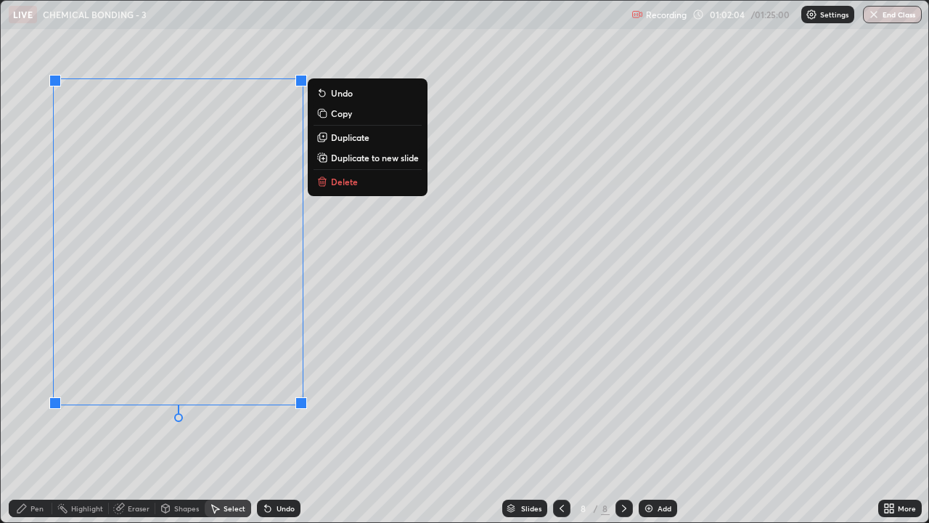
click at [340, 179] on p "Delete" at bounding box center [344, 182] width 27 height 12
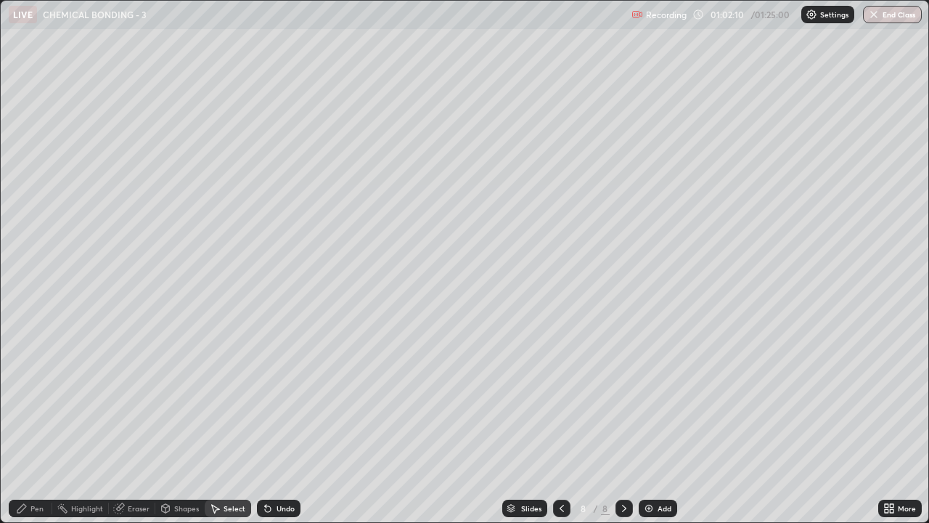
click at [565, 399] on div at bounding box center [561, 507] width 17 height 17
click at [623, 399] on icon at bounding box center [624, 508] width 12 height 12
click at [35, 399] on div "Pen" at bounding box center [31, 507] width 44 height 17
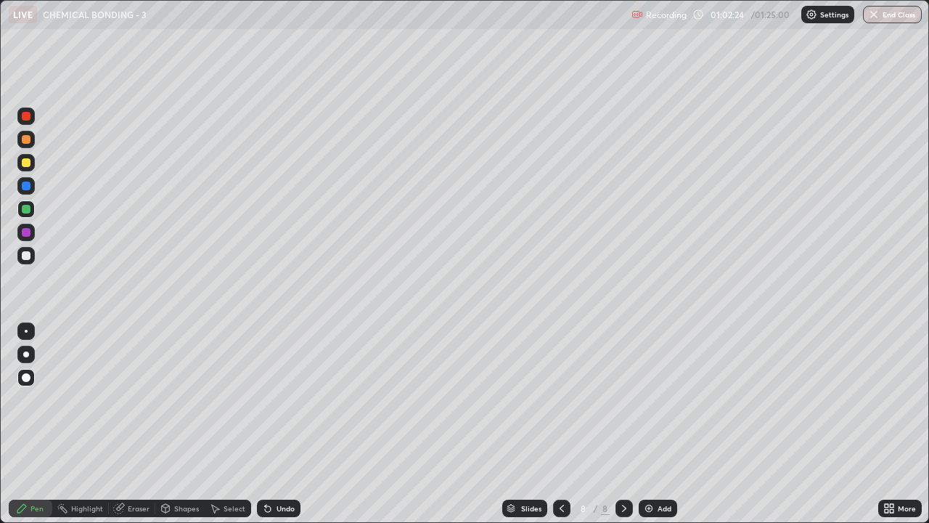
click at [25, 162] on div at bounding box center [26, 162] width 9 height 9
click at [191, 399] on div "Shapes" at bounding box center [186, 508] width 25 height 7
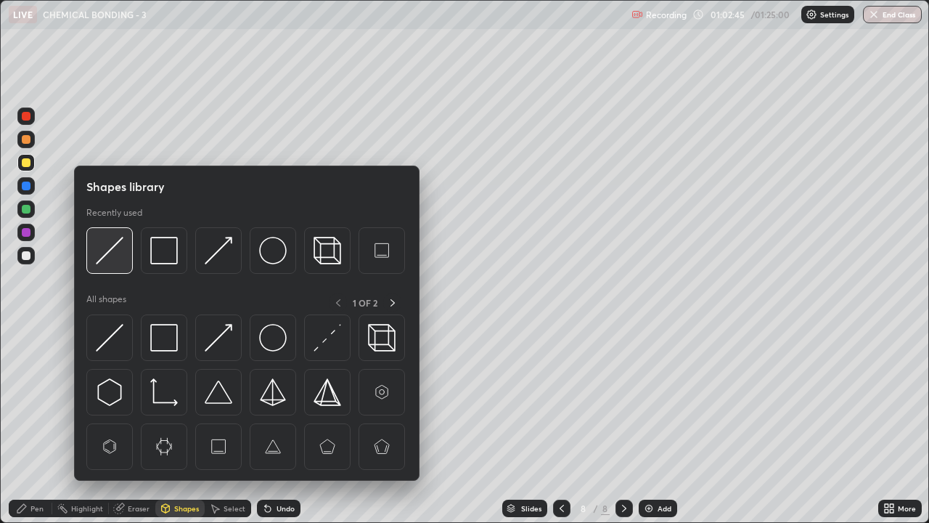
click at [115, 247] on img at bounding box center [110, 251] width 28 height 28
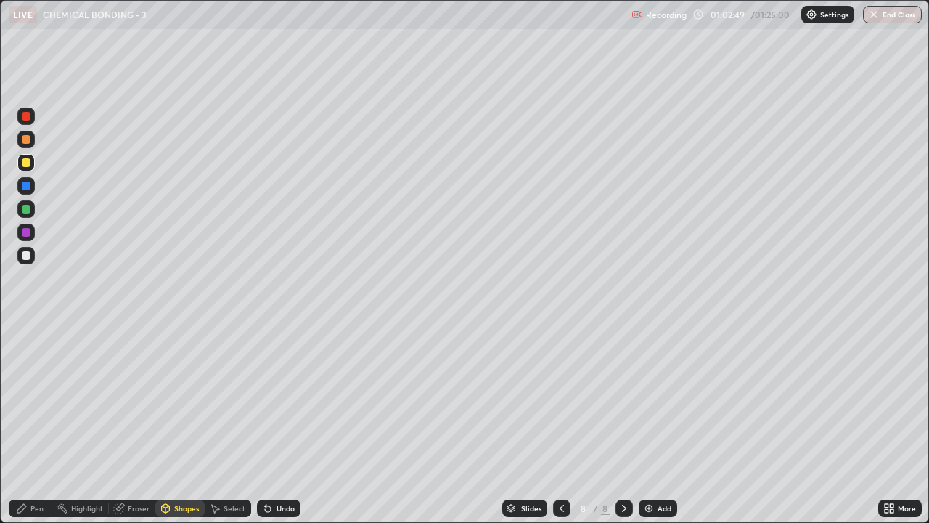
click at [35, 399] on div "Pen" at bounding box center [31, 507] width 44 height 17
click at [32, 253] on div at bounding box center [25, 255] width 17 height 17
click at [179, 399] on div "Shapes" at bounding box center [186, 508] width 25 height 7
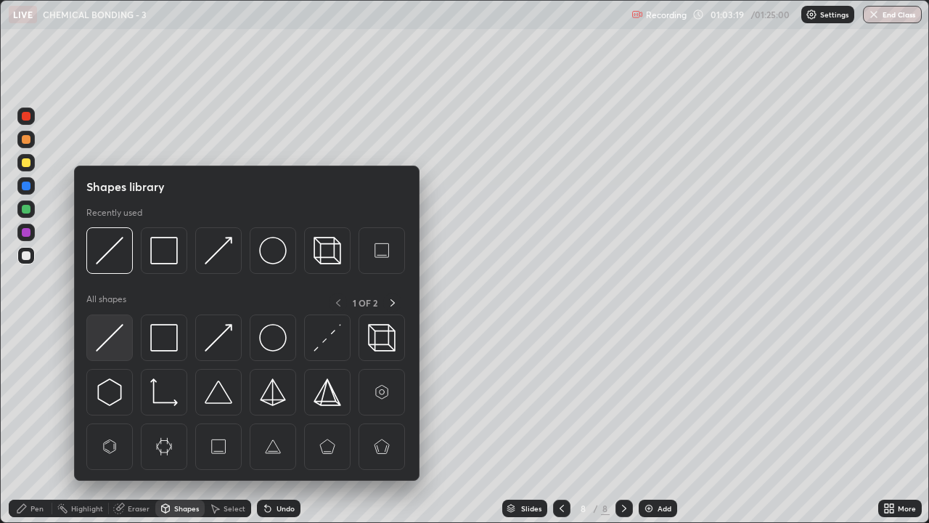
click at [126, 338] on div at bounding box center [109, 337] width 46 height 46
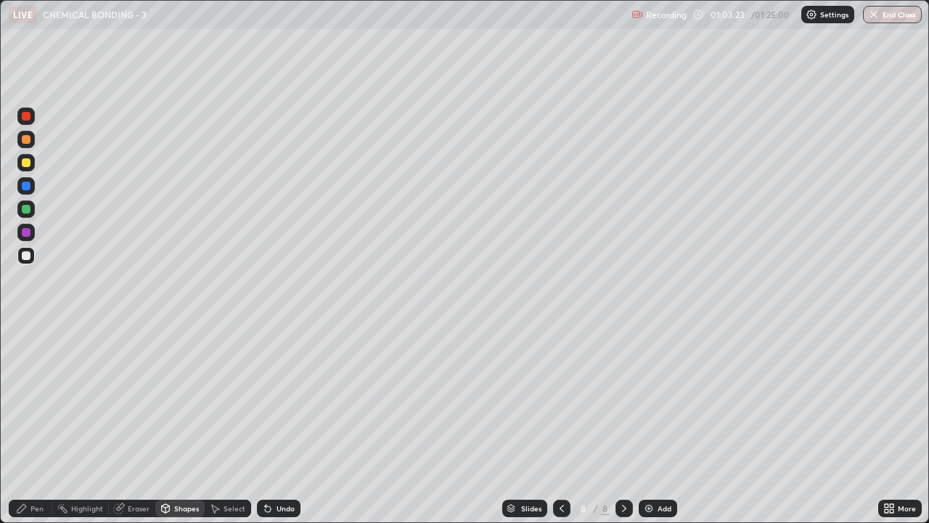
click at [41, 399] on div "Pen" at bounding box center [36, 508] width 13 height 7
click at [24, 142] on div at bounding box center [26, 139] width 9 height 9
click at [25, 258] on div at bounding box center [26, 255] width 9 height 9
click at [282, 399] on div "Undo" at bounding box center [286, 508] width 18 height 7
click at [285, 399] on div "Undo" at bounding box center [286, 508] width 18 height 7
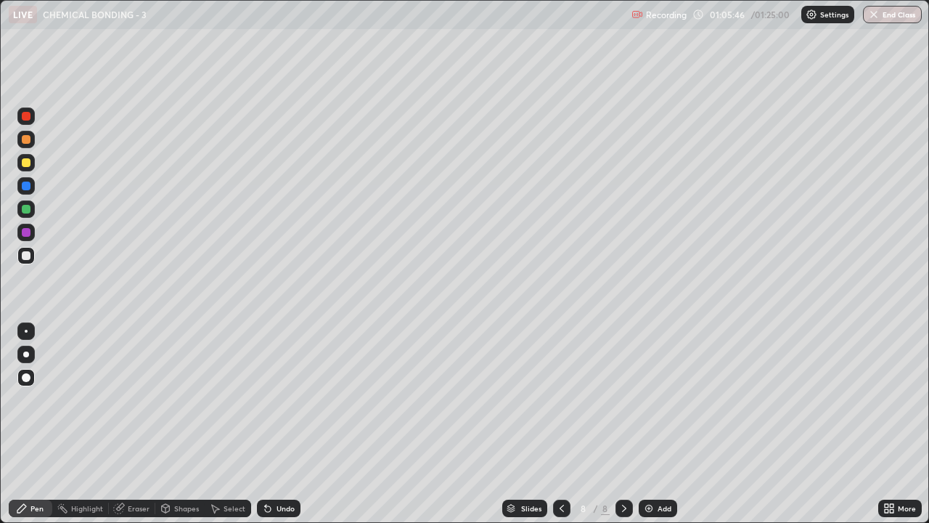
click at [226, 399] on div "Select" at bounding box center [228, 507] width 46 height 17
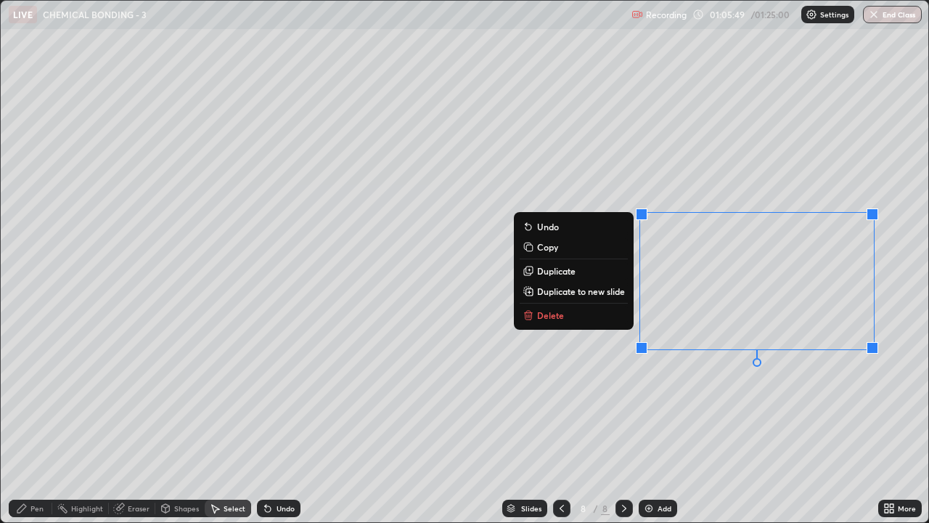
click at [587, 244] on button "Copy" at bounding box center [574, 246] width 108 height 17
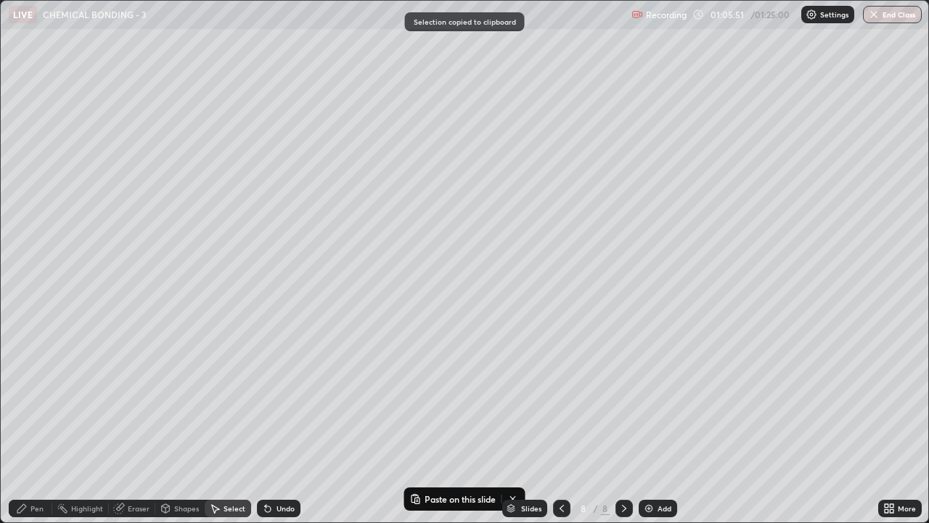
click at [38, 399] on div "Pen" at bounding box center [31, 507] width 44 height 17
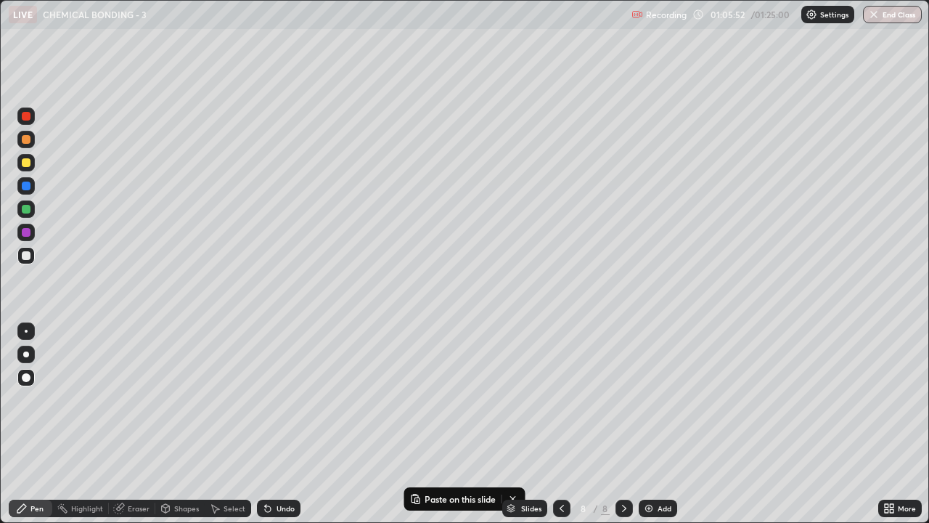
click at [25, 205] on div at bounding box center [26, 209] width 9 height 9
click at [25, 255] on div at bounding box center [26, 255] width 9 height 9
click at [268, 399] on div "Undo" at bounding box center [279, 507] width 44 height 17
click at [25, 235] on div at bounding box center [26, 232] width 9 height 9
click at [27, 256] on div at bounding box center [26, 255] width 9 height 9
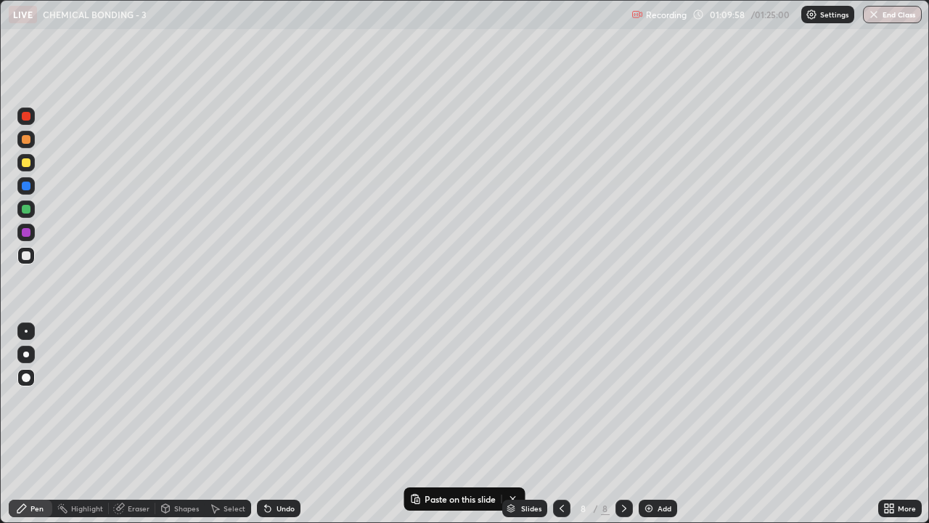
click at [283, 399] on div "Undo" at bounding box center [279, 507] width 44 height 17
click at [285, 399] on div "Undo" at bounding box center [286, 508] width 18 height 7
click at [283, 399] on div "Undo" at bounding box center [286, 508] width 18 height 7
click at [286, 399] on div "Undo" at bounding box center [286, 508] width 18 height 7
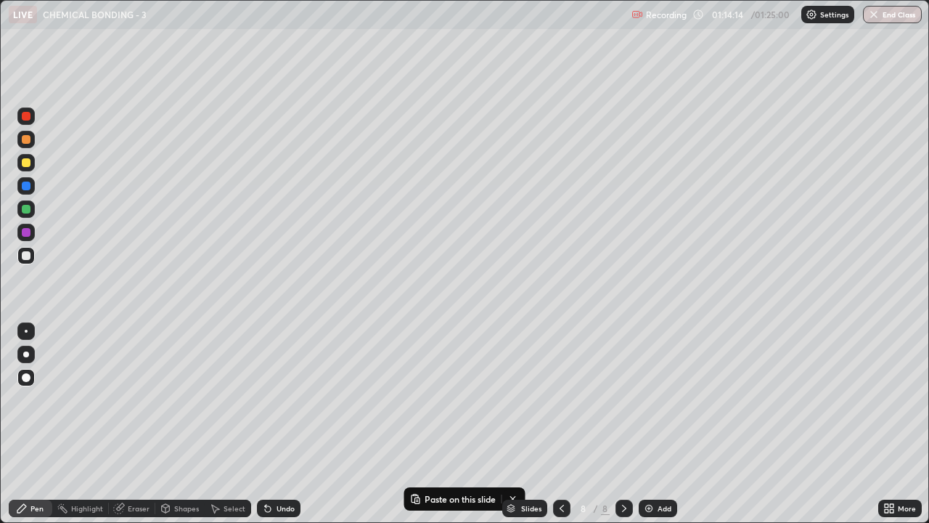
click at [674, 399] on div "Add" at bounding box center [658, 507] width 38 height 17
click at [23, 164] on div at bounding box center [26, 162] width 9 height 9
click at [233, 399] on div "Select" at bounding box center [235, 508] width 22 height 7
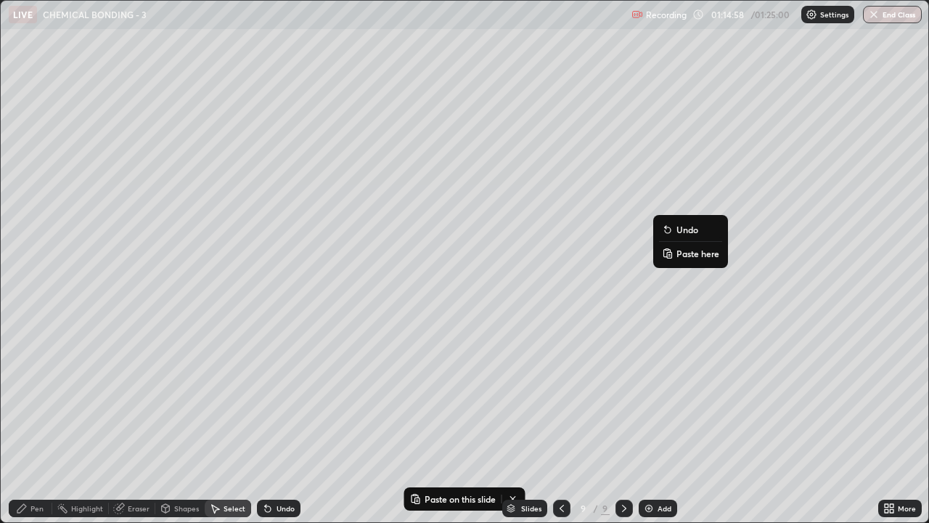
click at [682, 256] on p "Paste here" at bounding box center [698, 254] width 43 height 12
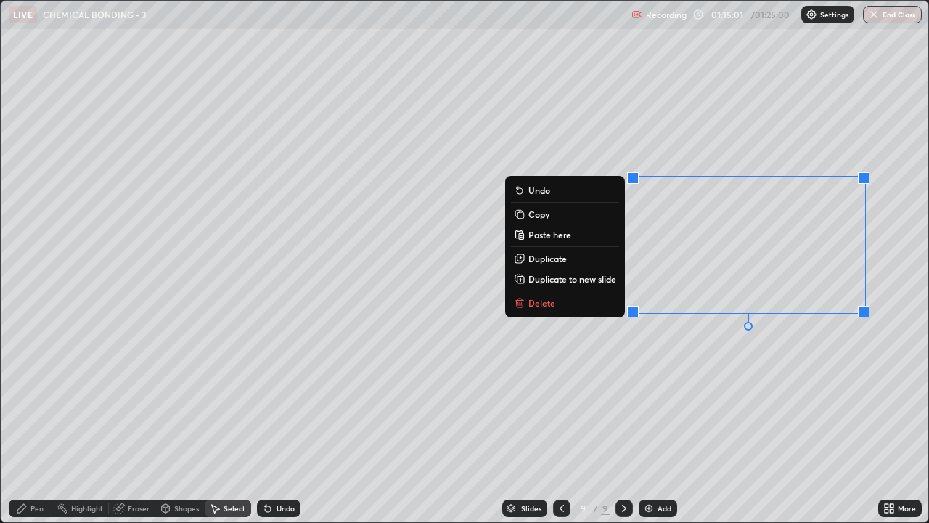
click at [626, 355] on div "0 ° Undo Copy Paste here Duplicate Duplicate to new slide Delete" at bounding box center [465, 261] width 928 height 521
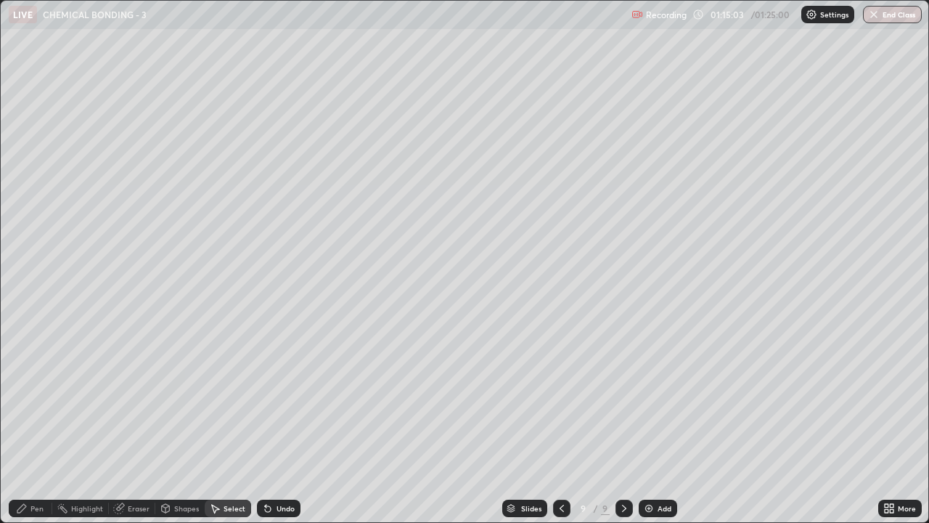
click at [129, 399] on div "Eraser" at bounding box center [132, 507] width 46 height 17
click at [30, 399] on div "Pen" at bounding box center [31, 507] width 44 height 17
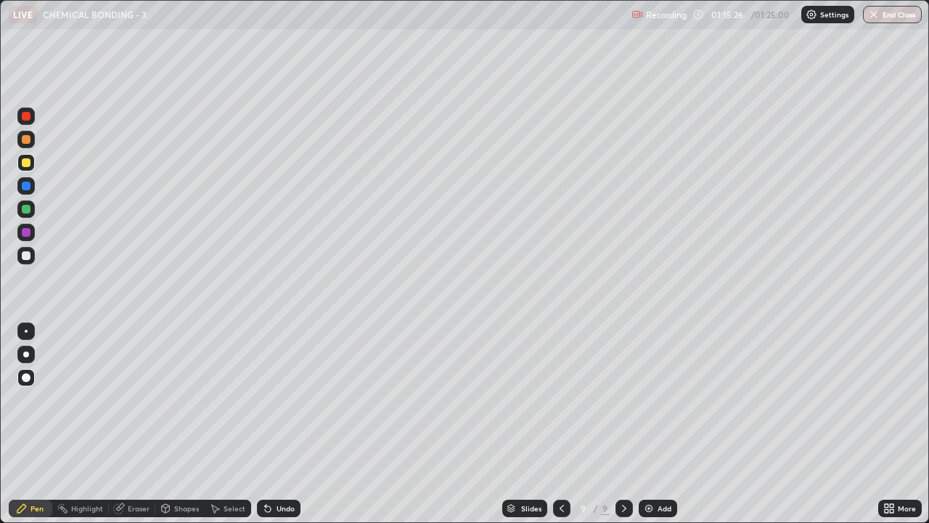
click at [33, 399] on div "Pen" at bounding box center [36, 508] width 13 height 7
click at [33, 399] on div "Pen" at bounding box center [31, 507] width 44 height 17
click at [28, 249] on div at bounding box center [25, 255] width 17 height 17
click at [20, 205] on div at bounding box center [25, 208] width 17 height 17
